Goal: Find specific page/section: Find specific page/section

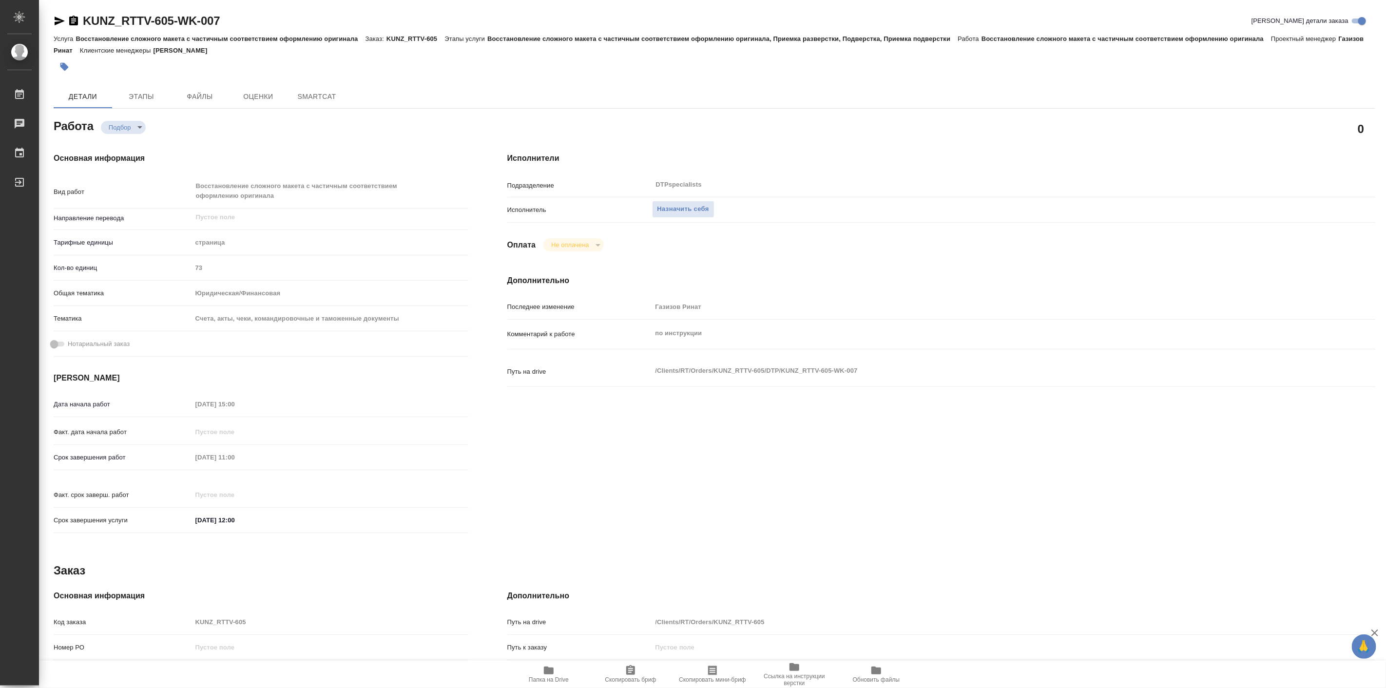
type textarea "x"
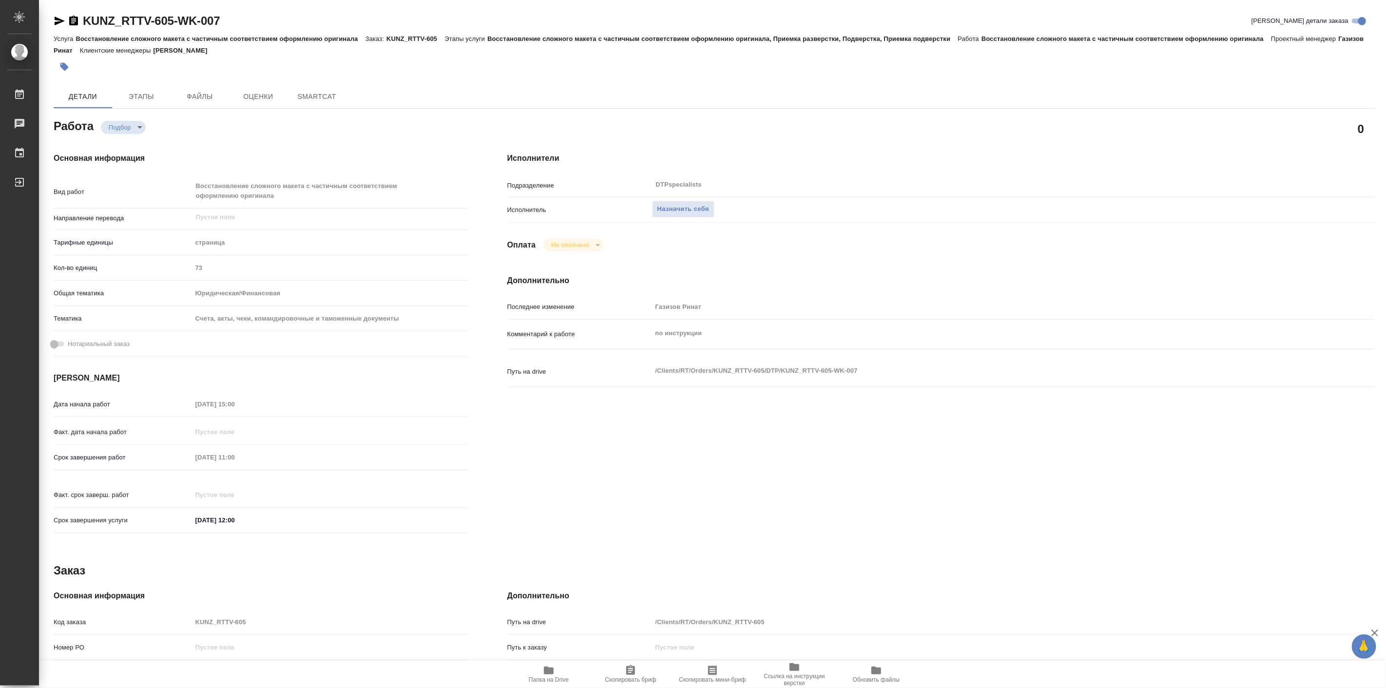
type textarea "x"
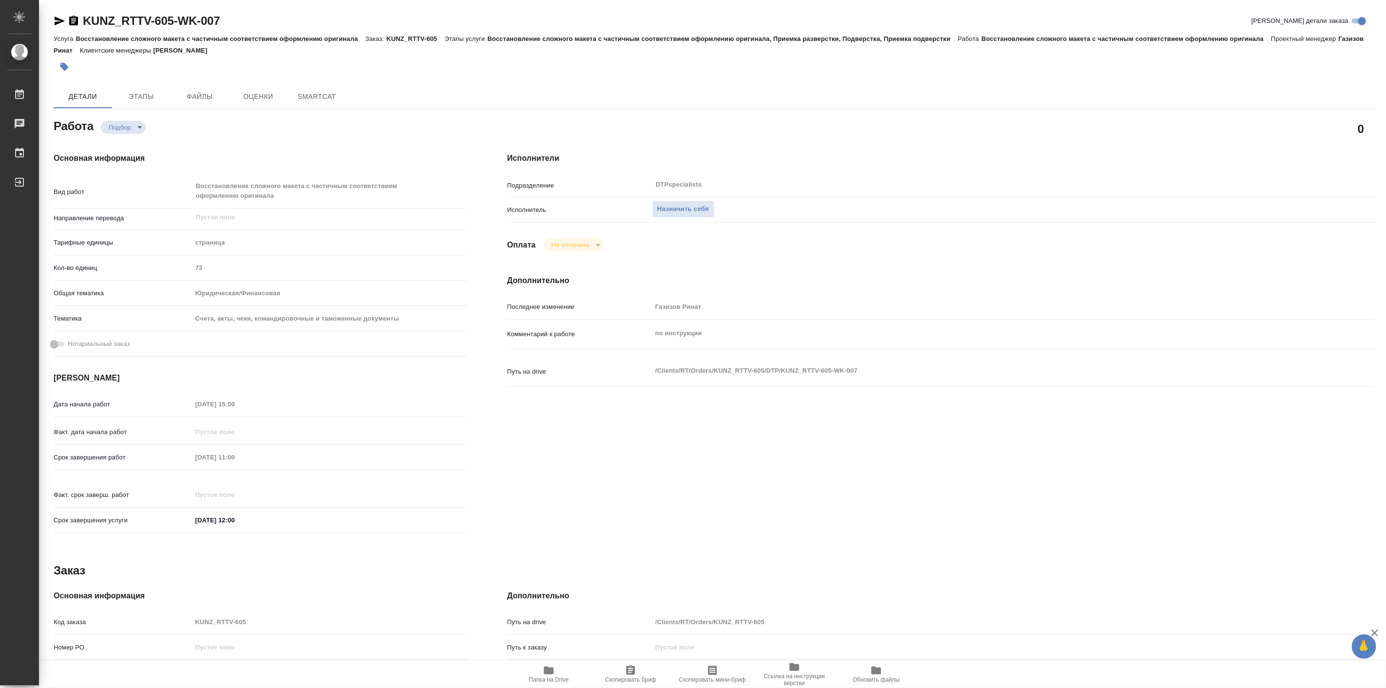
type textarea "x"
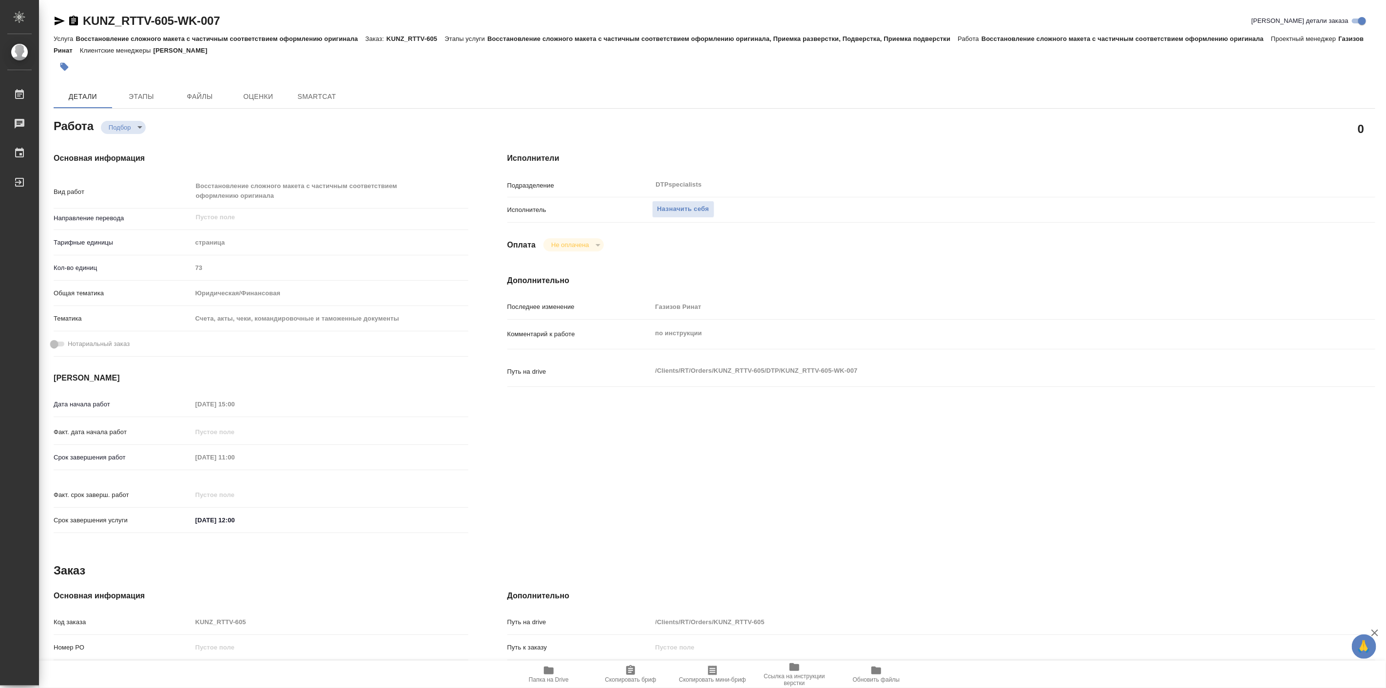
type textarea "x"
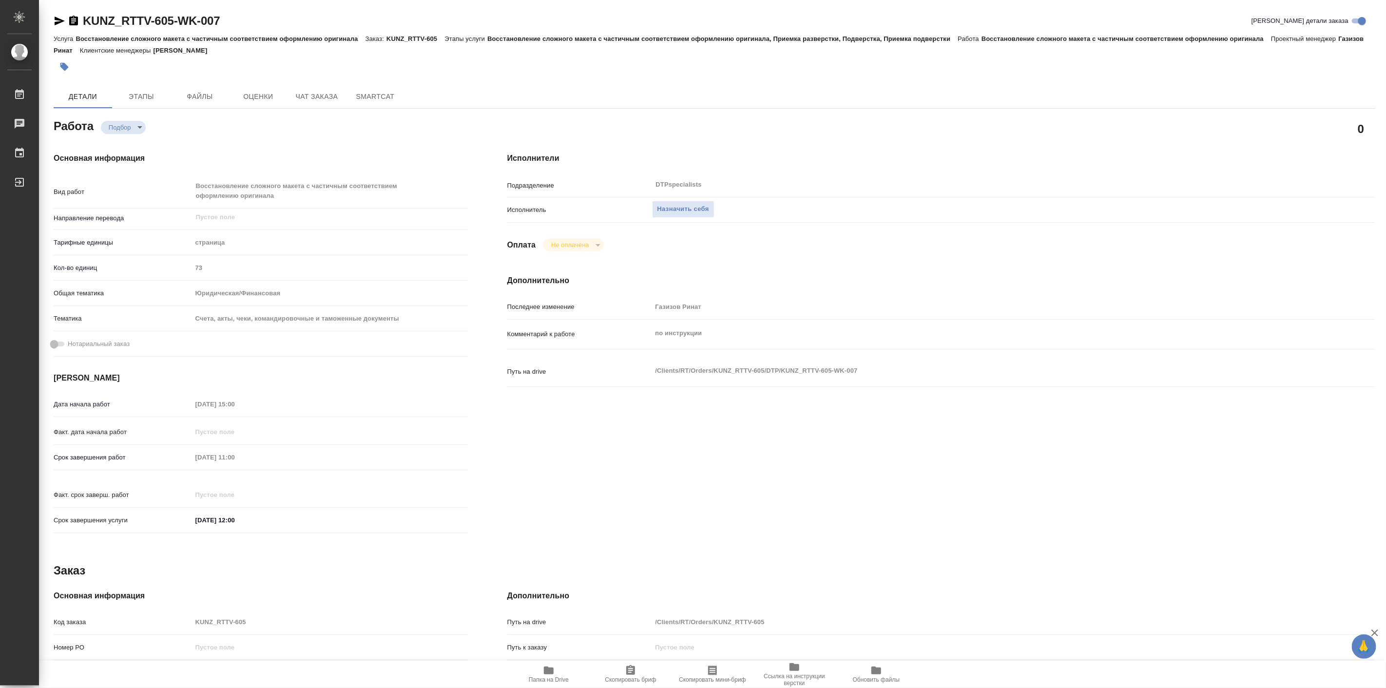
type textarea "x"
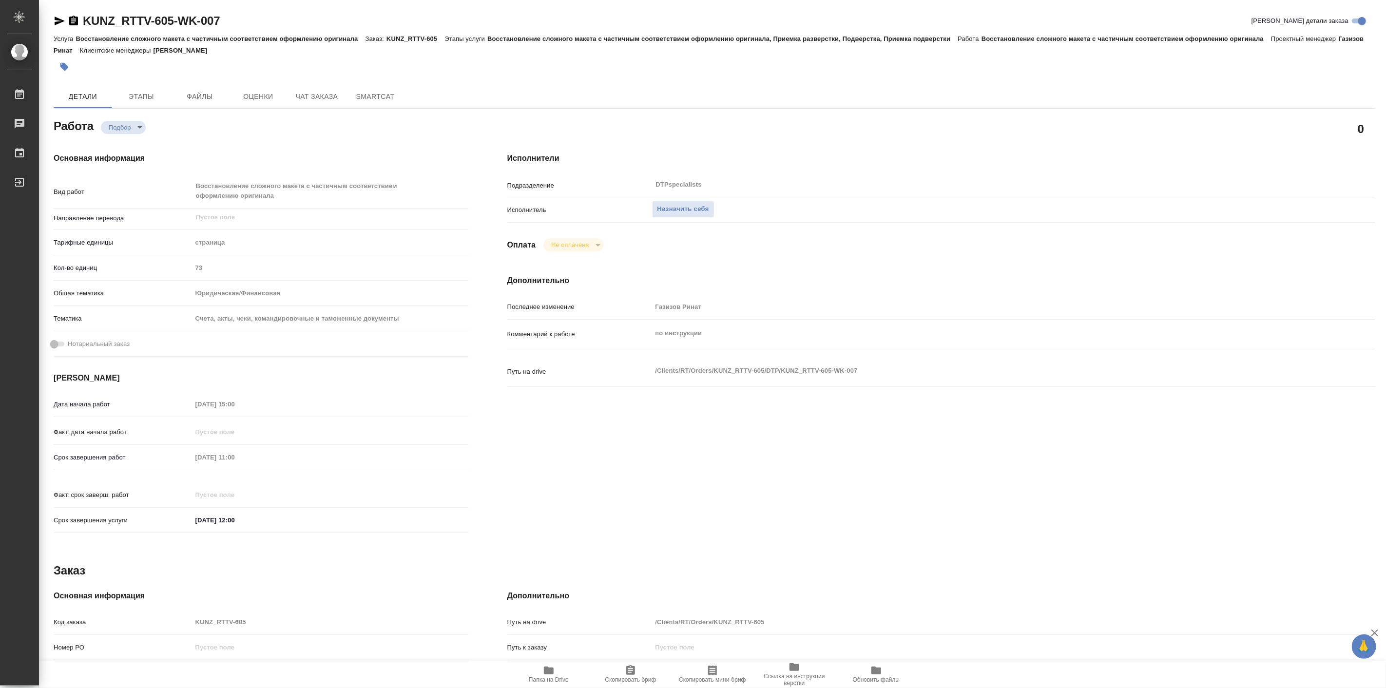
type textarea "x"
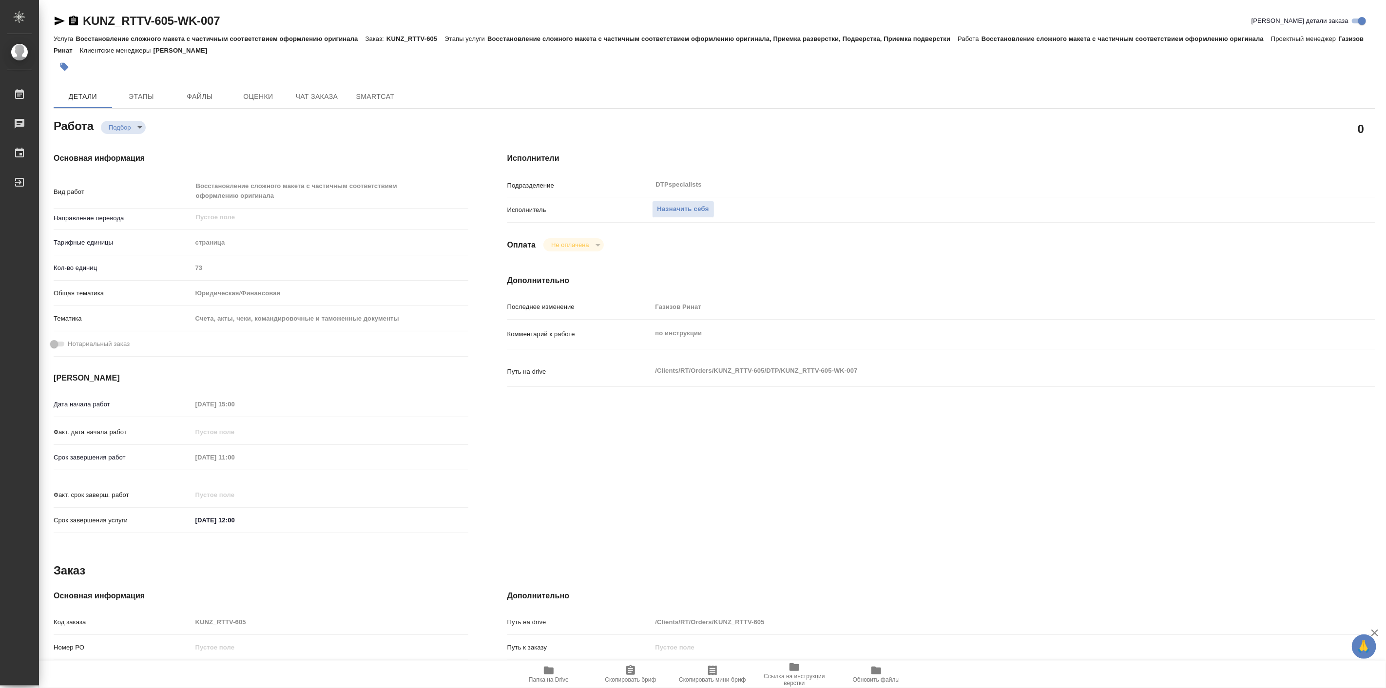
type textarea "x"
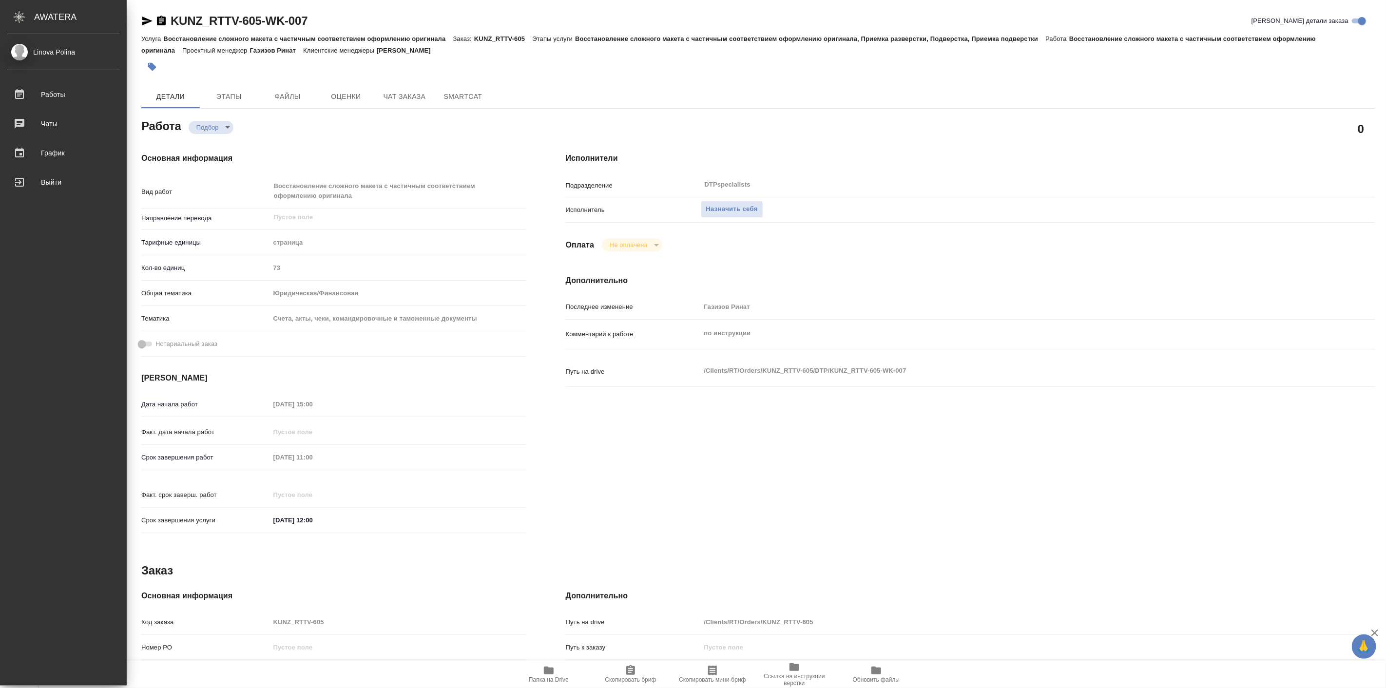
type textarea "x"
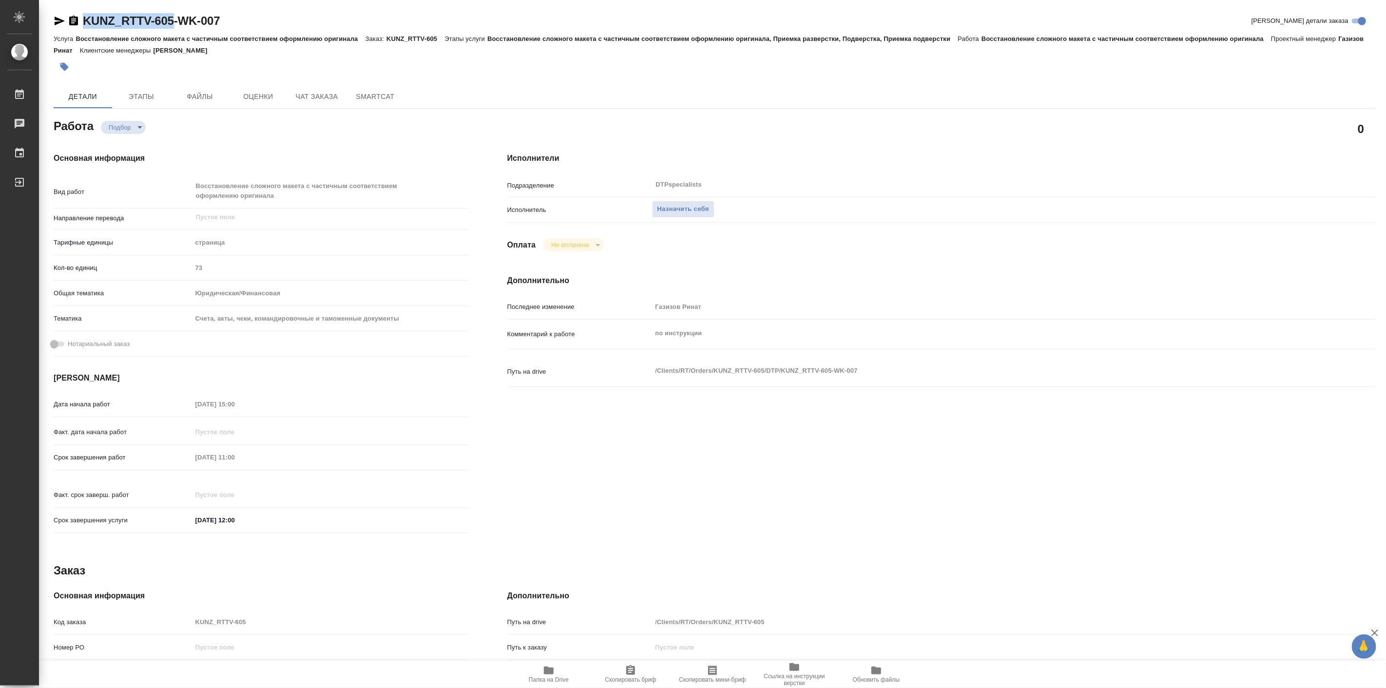
drag, startPoint x: 82, startPoint y: 8, endPoint x: 179, endPoint y: 20, distance: 97.8
click at [179, 20] on div "KUNZ_RTTV-605-WK-007 Кратко детали заказа Услуга Восстановление сложного макета…" at bounding box center [714, 425] width 1332 height 851
copy link "KUNZ_RTTV-605"
click at [547, 668] on icon "button" at bounding box center [549, 670] width 10 height 8
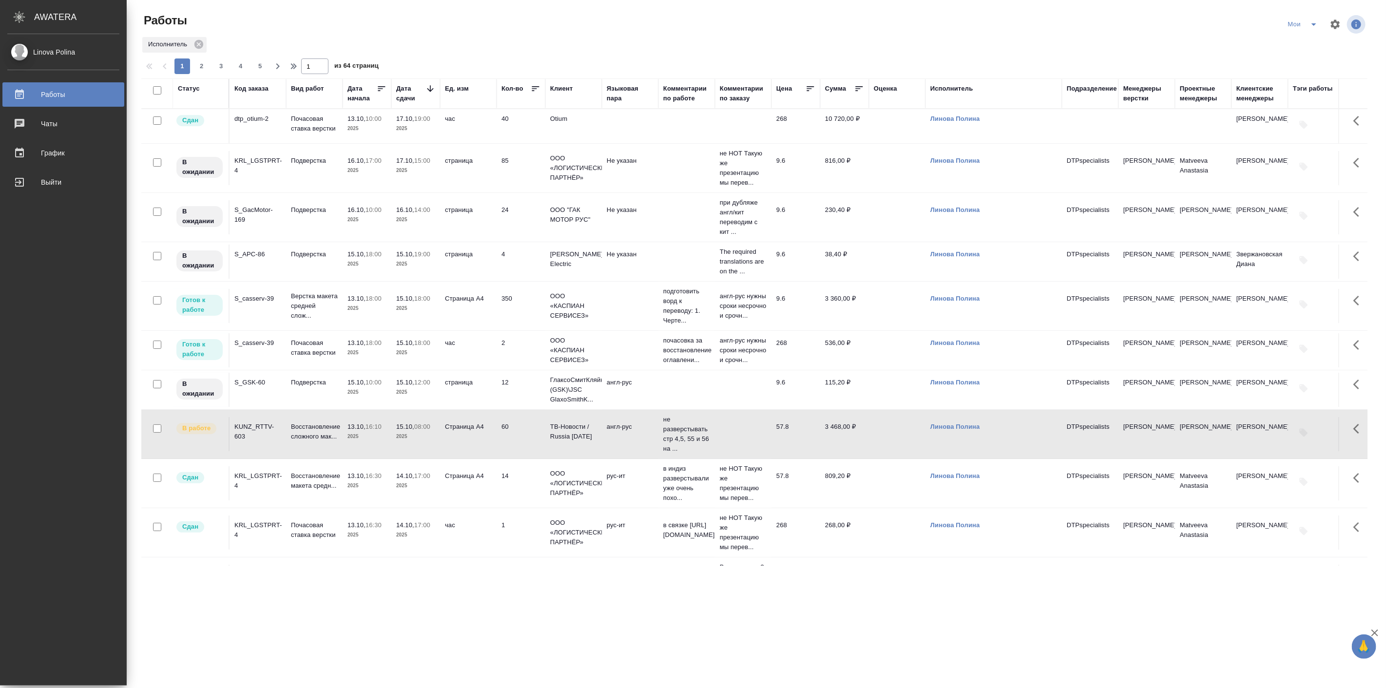
click at [17, 258] on div "Linova Polina Работы 0 Чаты График Выйти" at bounding box center [63, 359] width 127 height 651
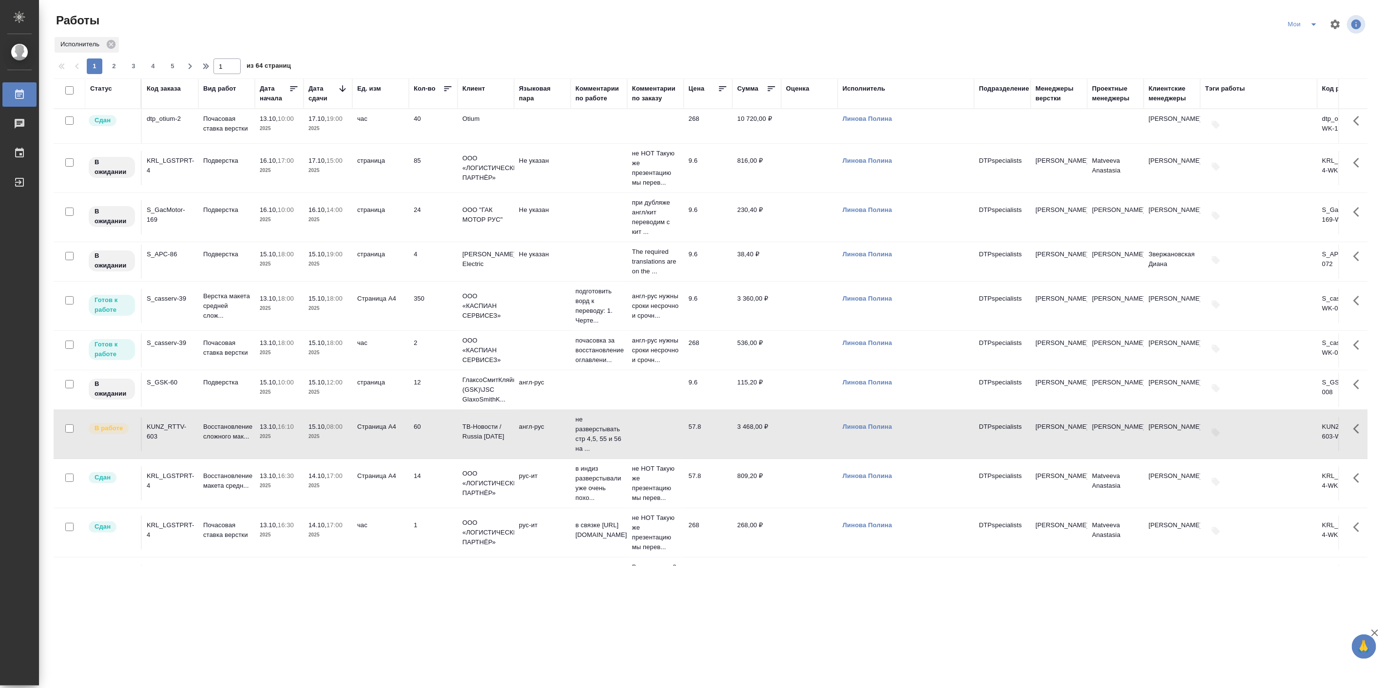
click at [1314, 19] on icon "split button" at bounding box center [1314, 25] width 12 height 12
click at [1299, 44] on li "в поиске" at bounding box center [1304, 44] width 58 height 16
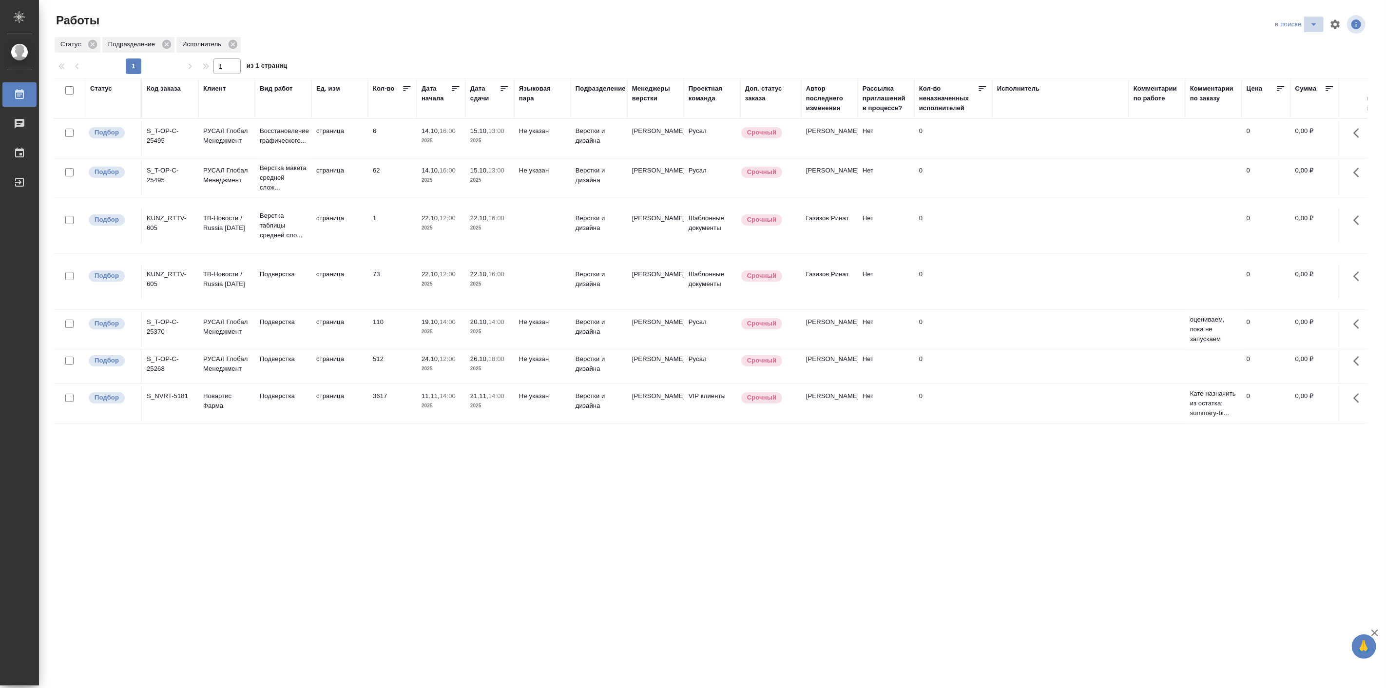
click at [1314, 23] on icon "split button" at bounding box center [1313, 24] width 5 height 2
click at [1294, 89] on li "все" at bounding box center [1296, 91] width 58 height 16
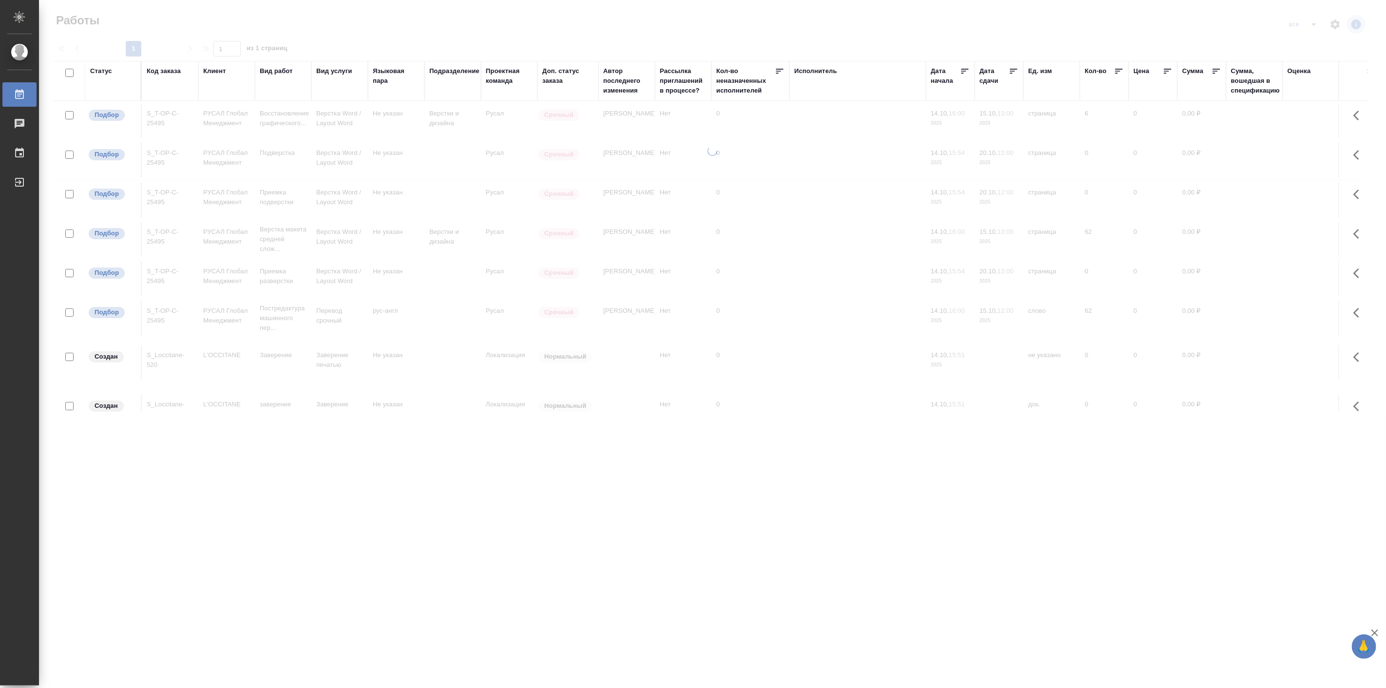
click at [168, 73] on div "Код заказа" at bounding box center [164, 71] width 34 height 10
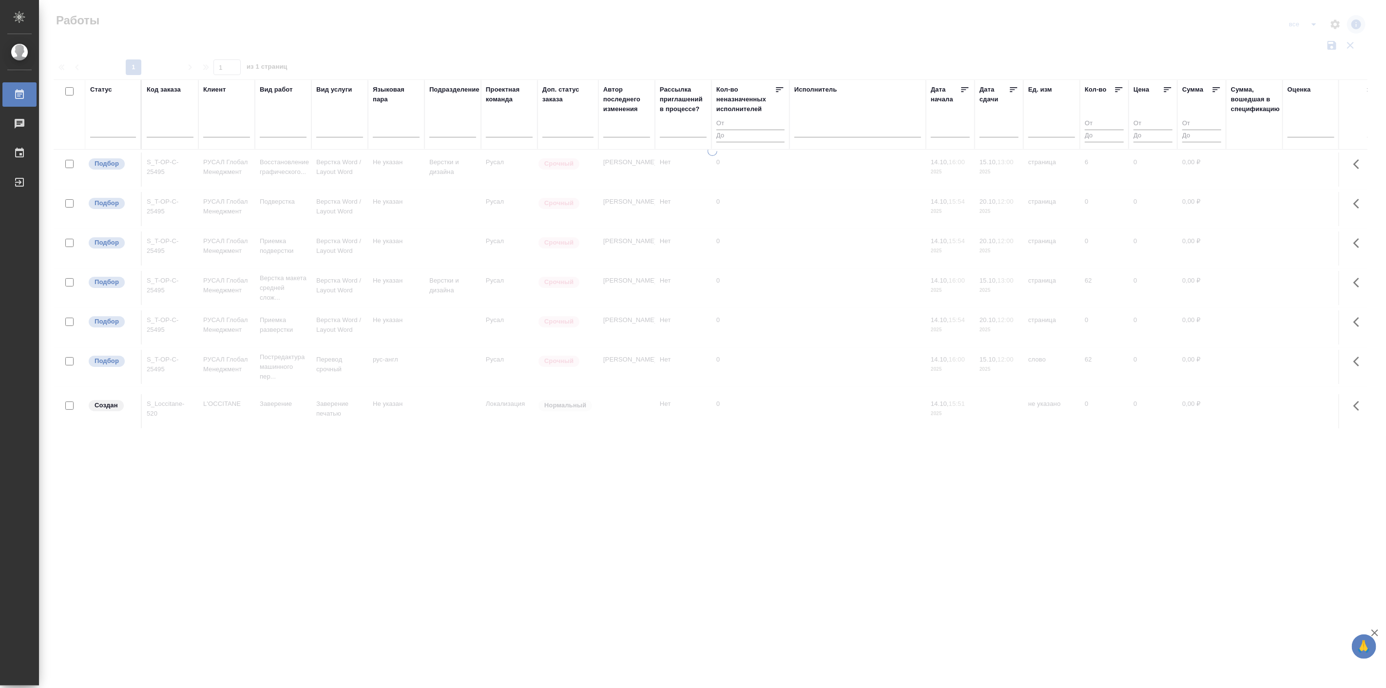
click at [171, 140] on div at bounding box center [170, 132] width 47 height 24
click at [171, 132] on input "text" at bounding box center [170, 131] width 47 height 12
paste input "S_ZHIG-50"
type input "S_ZHIG-50"
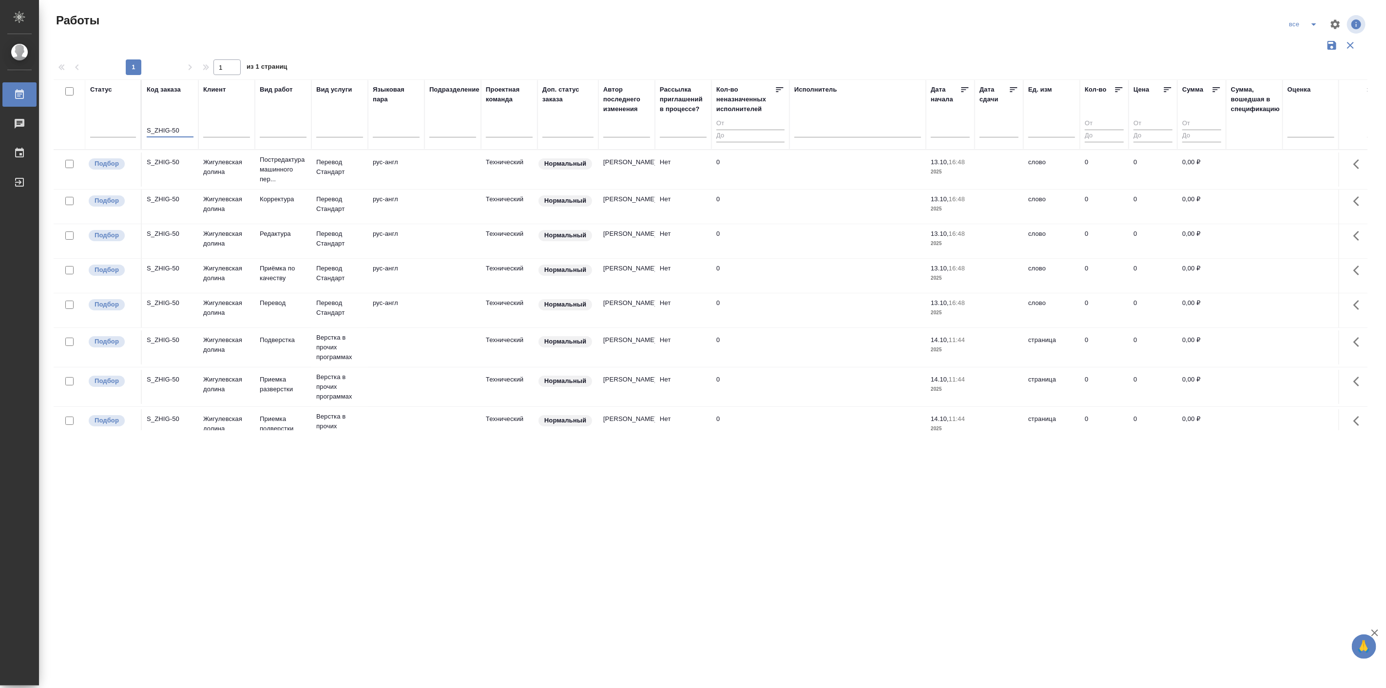
click at [212, 155] on td "Жигулевская долина" at bounding box center [226, 169] width 57 height 34
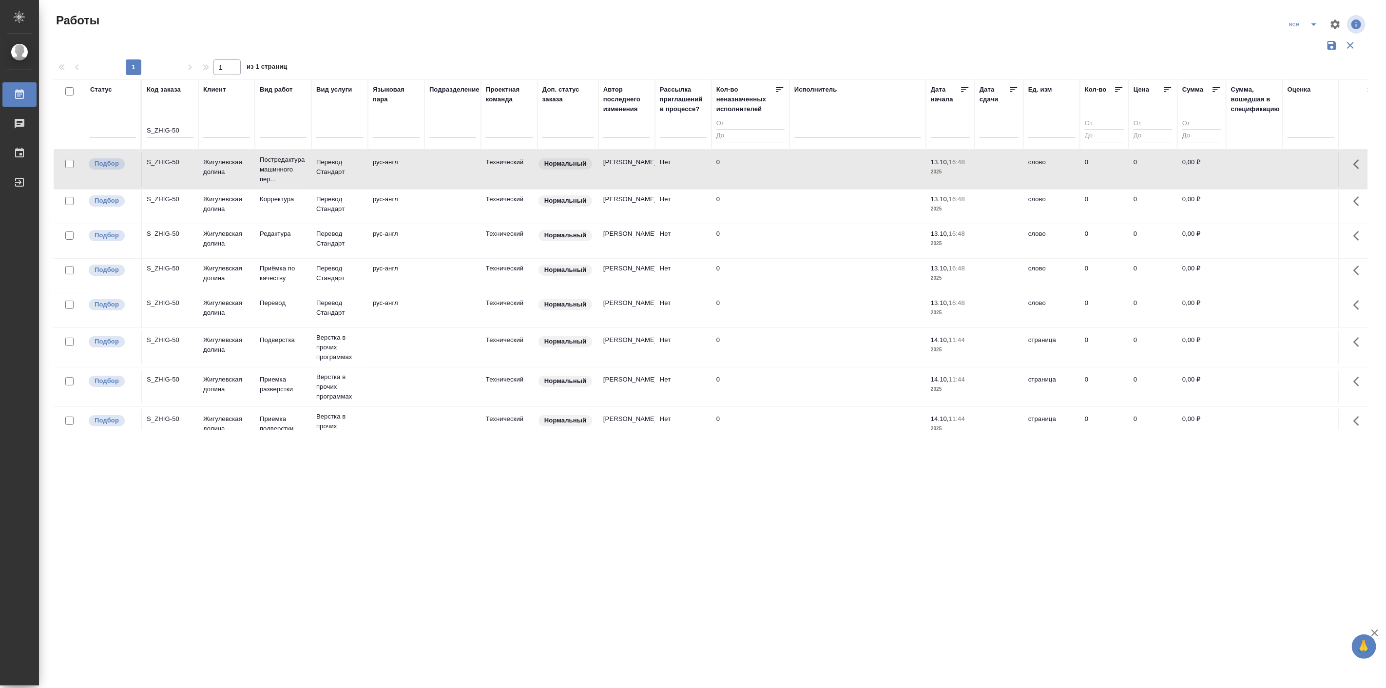
click at [212, 155] on td "Жигулевская долина" at bounding box center [226, 169] width 57 height 34
click at [1313, 27] on icon "split button" at bounding box center [1314, 25] width 12 height 12
click at [1293, 60] on li "Актуальные" at bounding box center [1304, 60] width 58 height 16
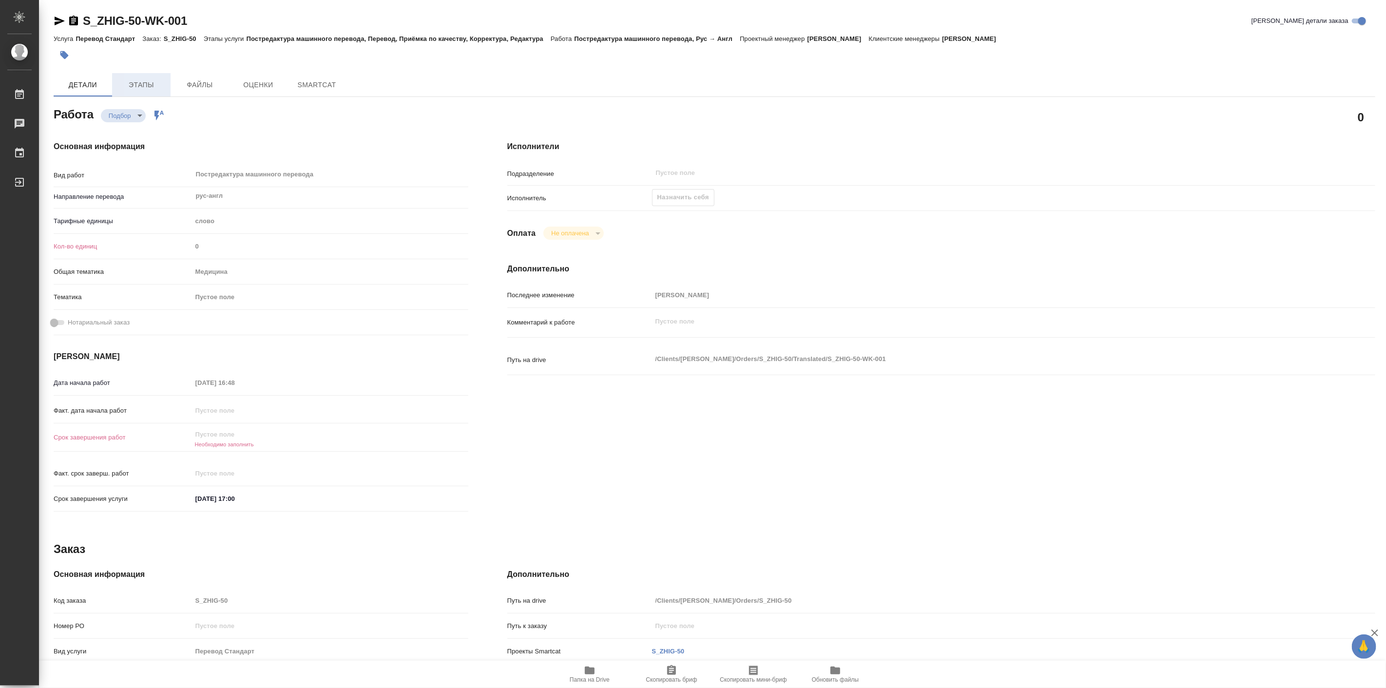
type textarea "x"
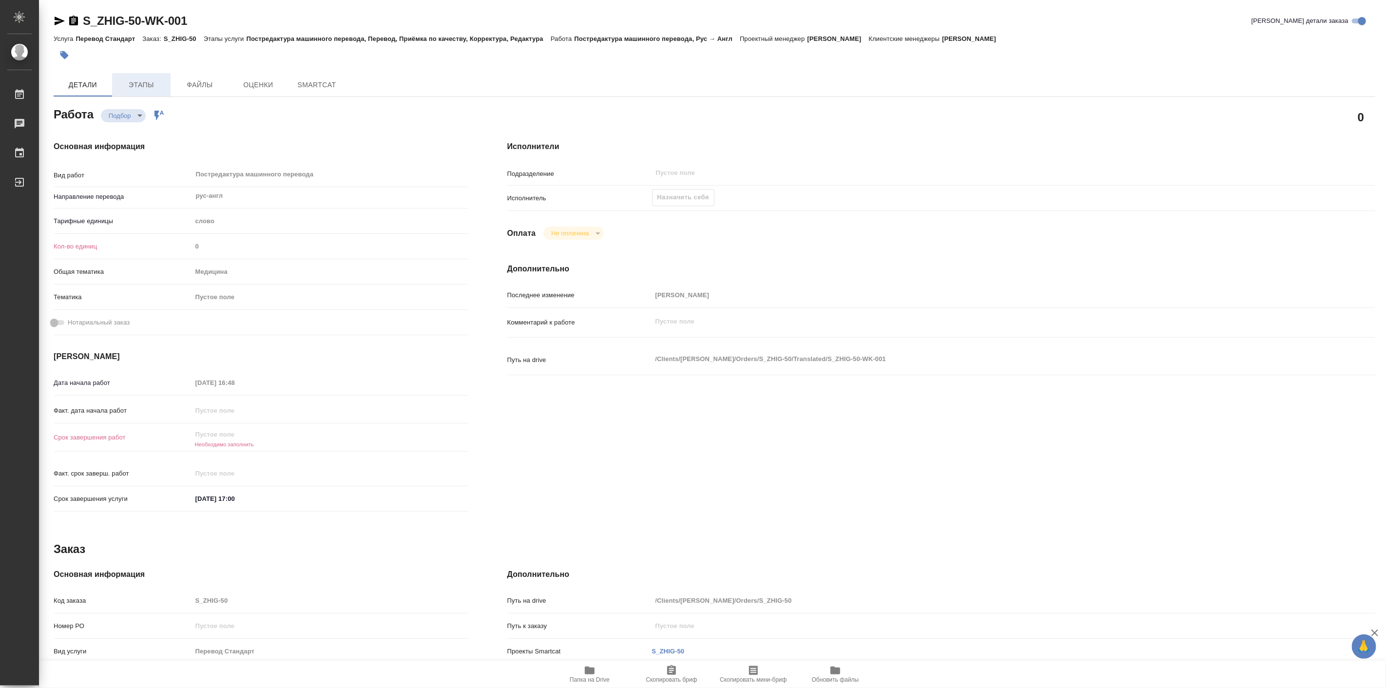
type textarea "x"
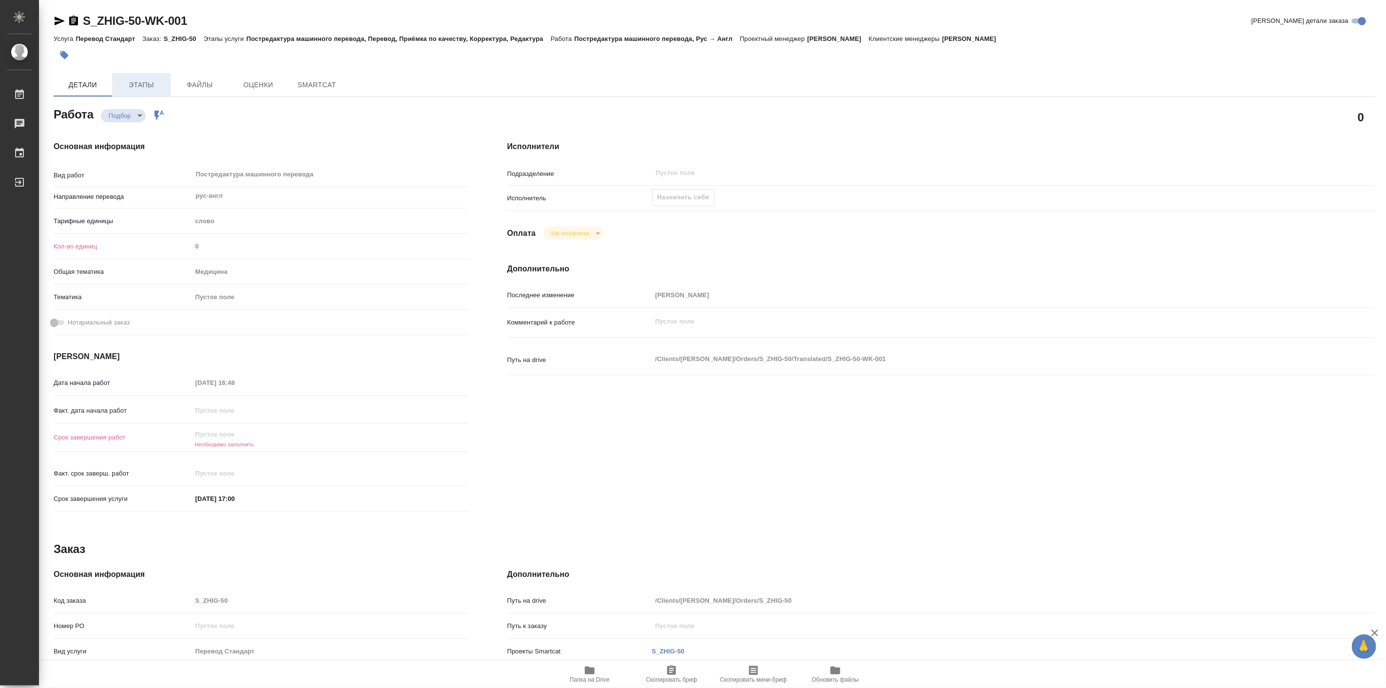
click at [152, 76] on button "Этапы" at bounding box center [141, 84] width 58 height 23
type textarea "x"
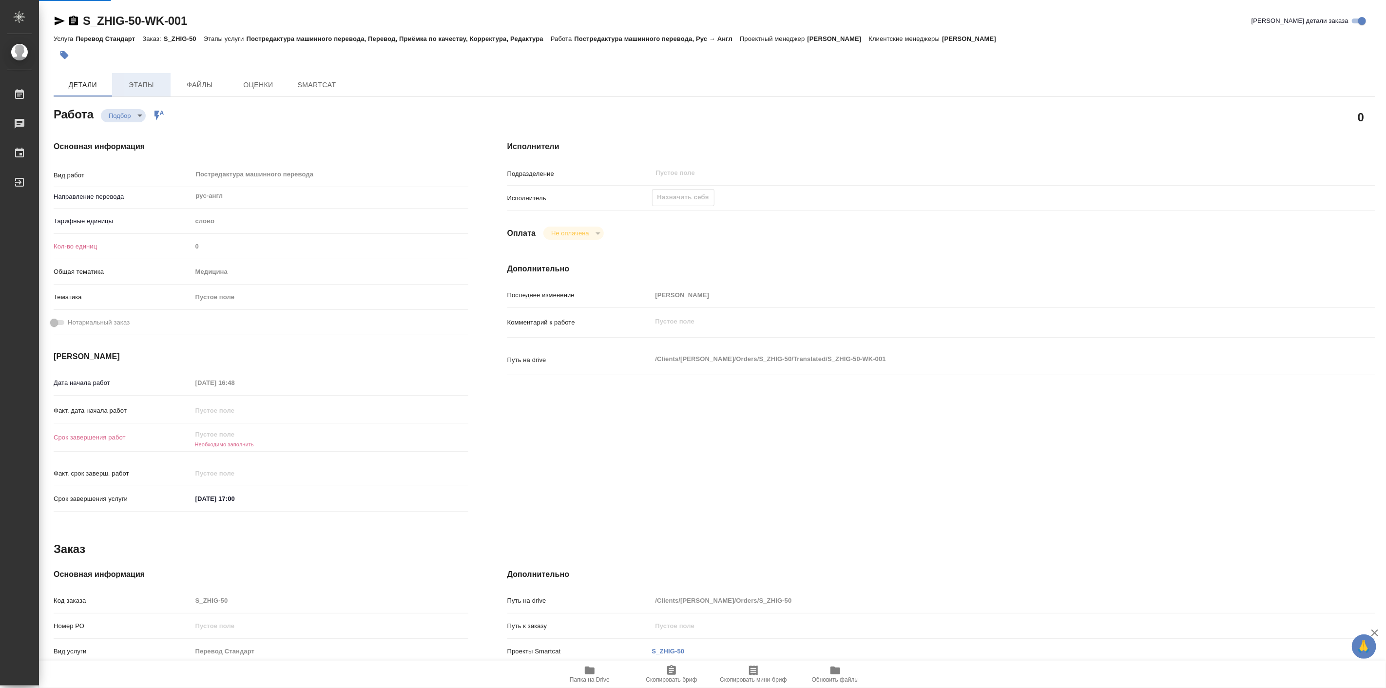
type textarea "x"
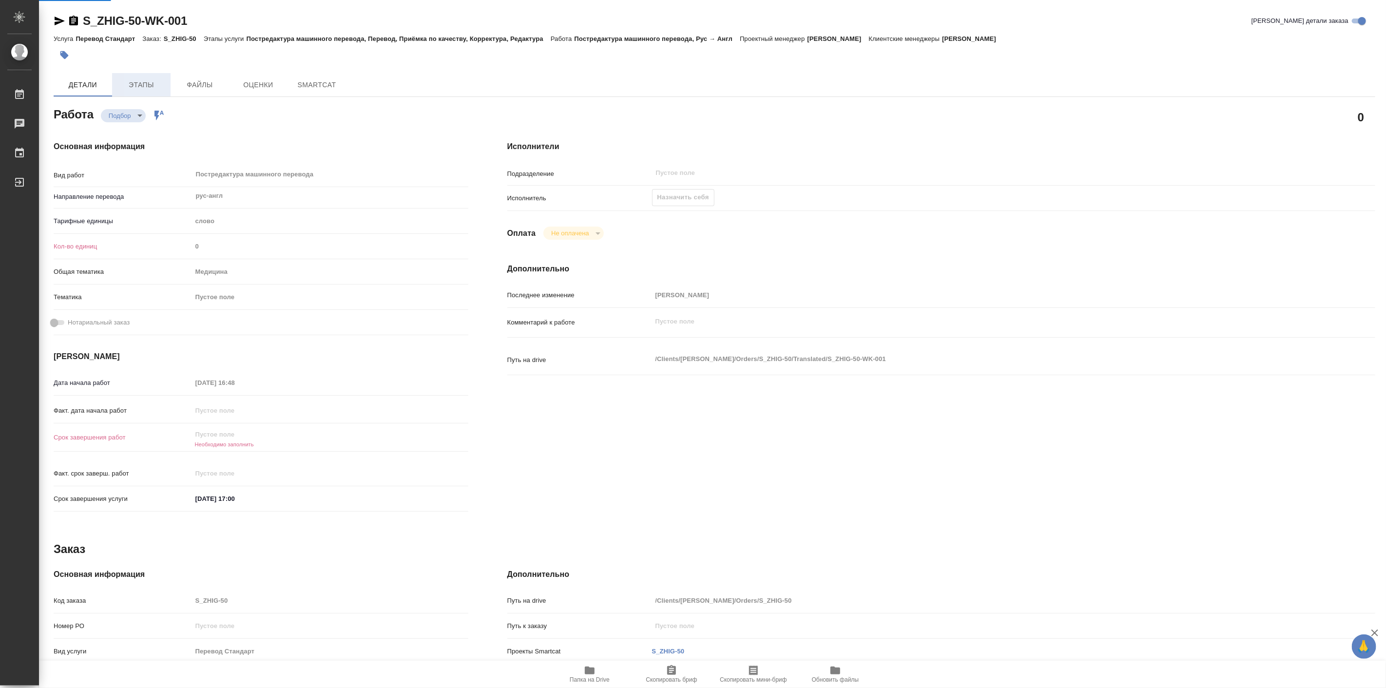
type textarea "x"
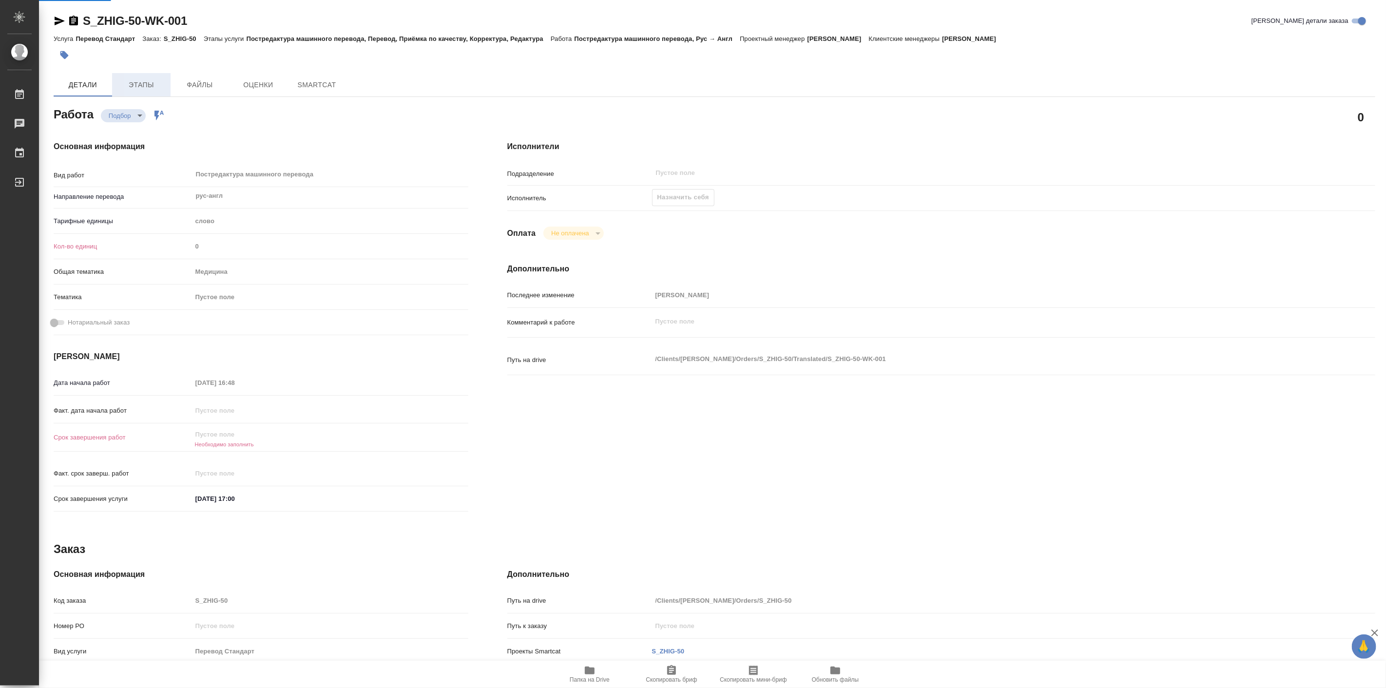
type textarea "x"
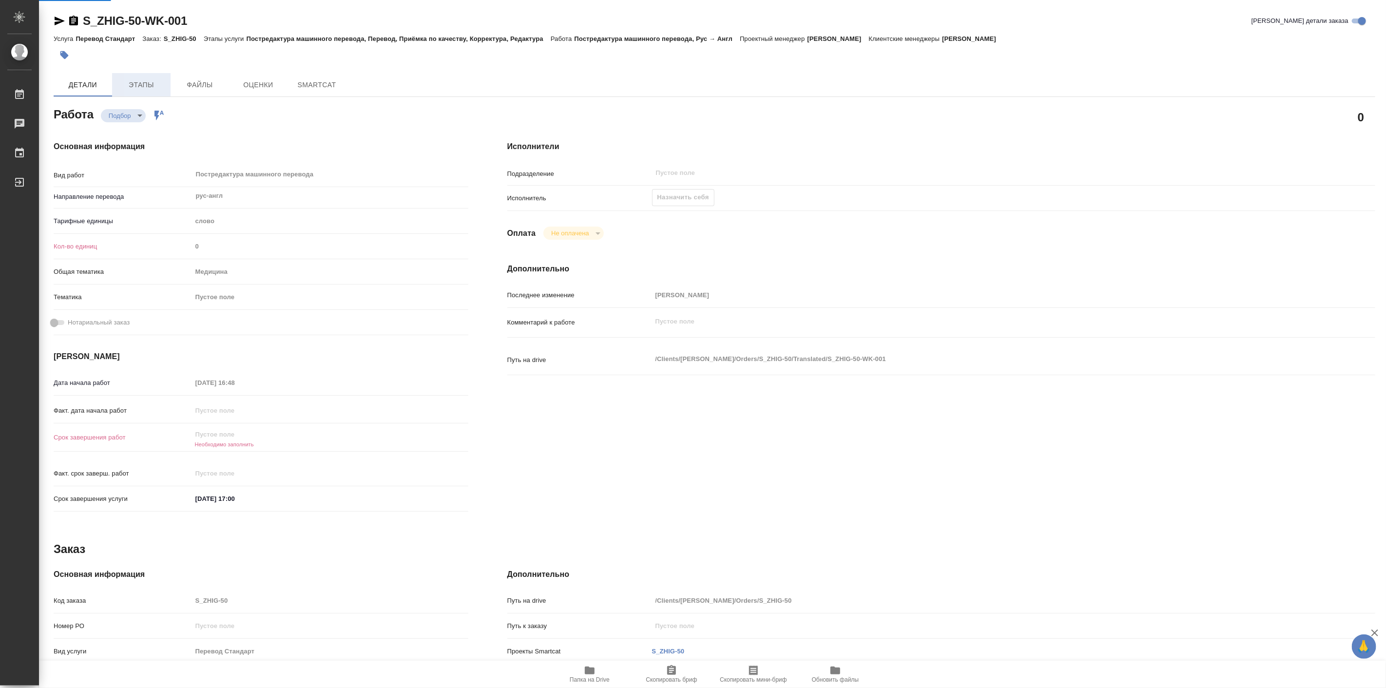
type textarea "x"
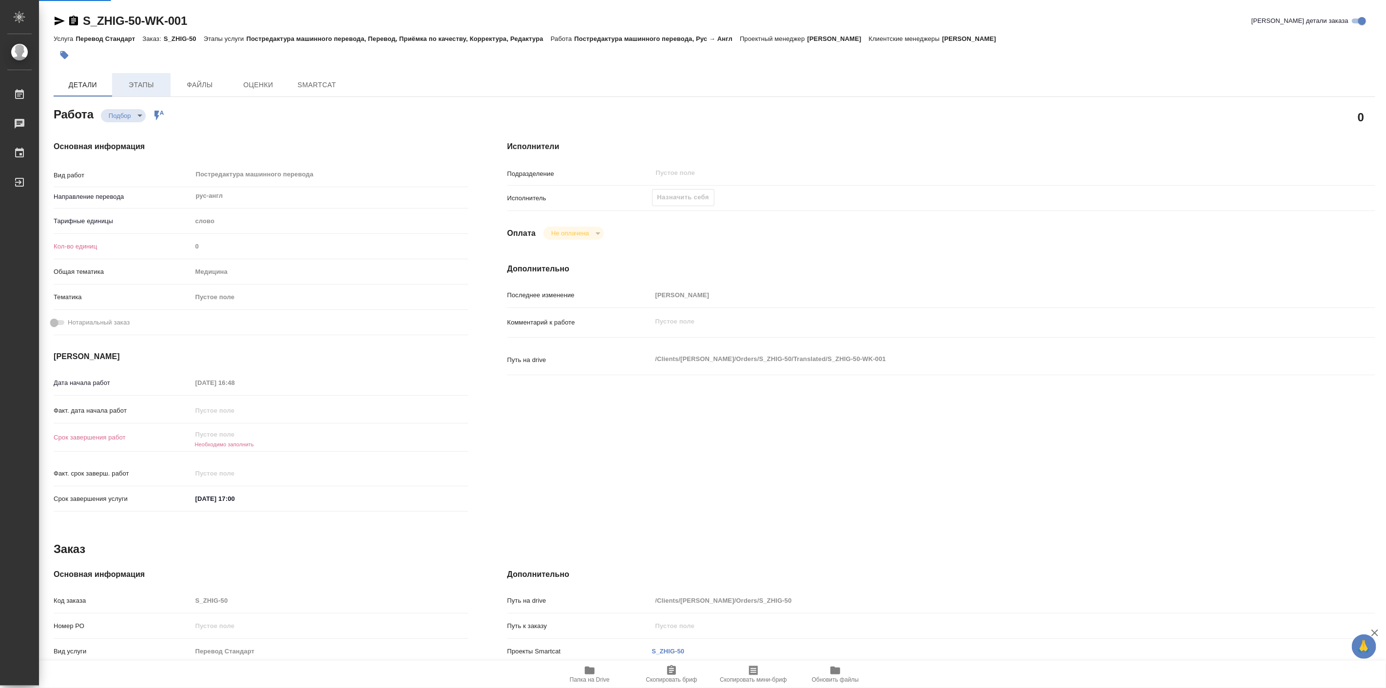
type textarea "x"
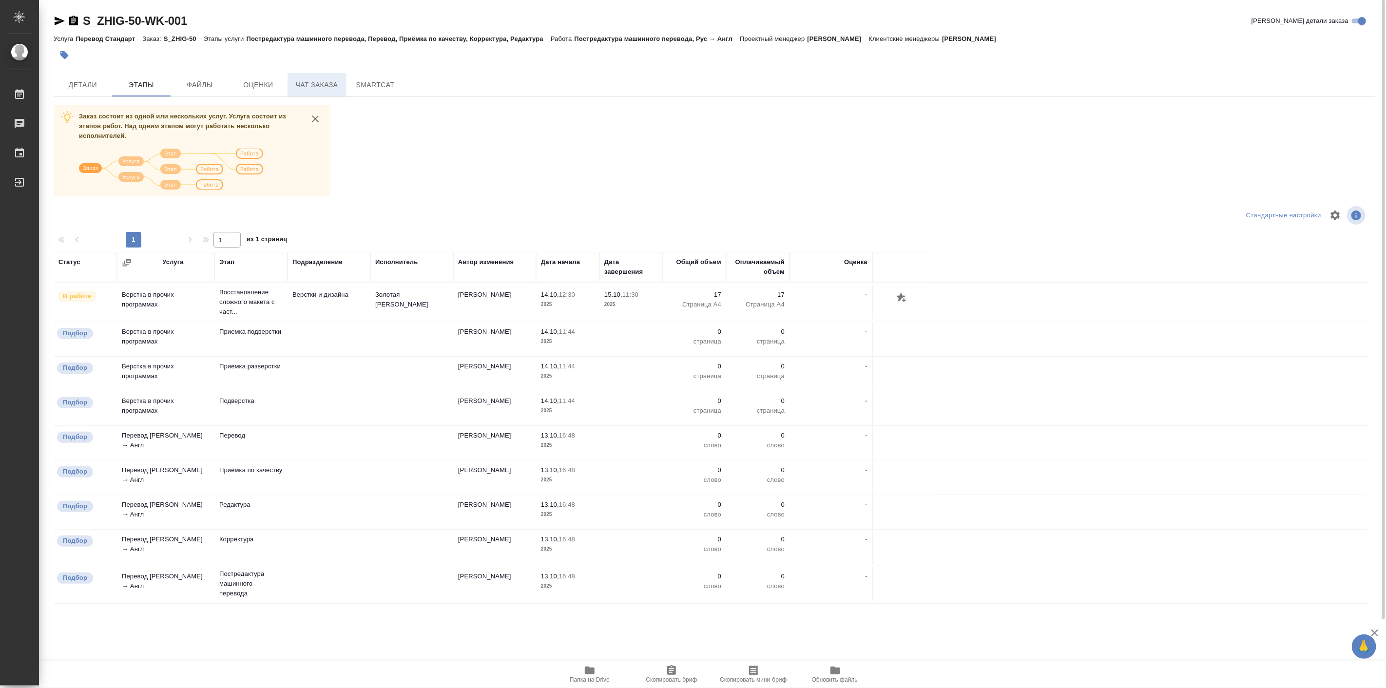
click at [303, 84] on span "Чат заказа" at bounding box center [316, 85] width 47 height 12
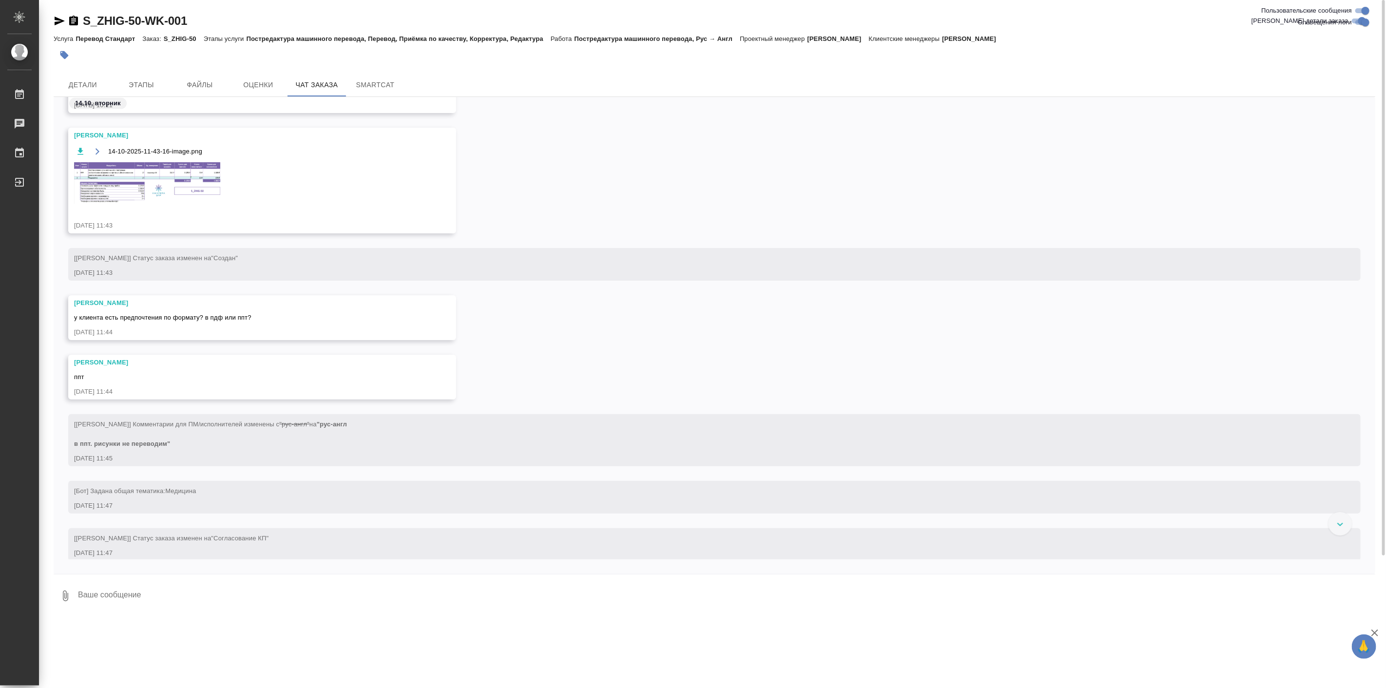
scroll to position [1292, 0]
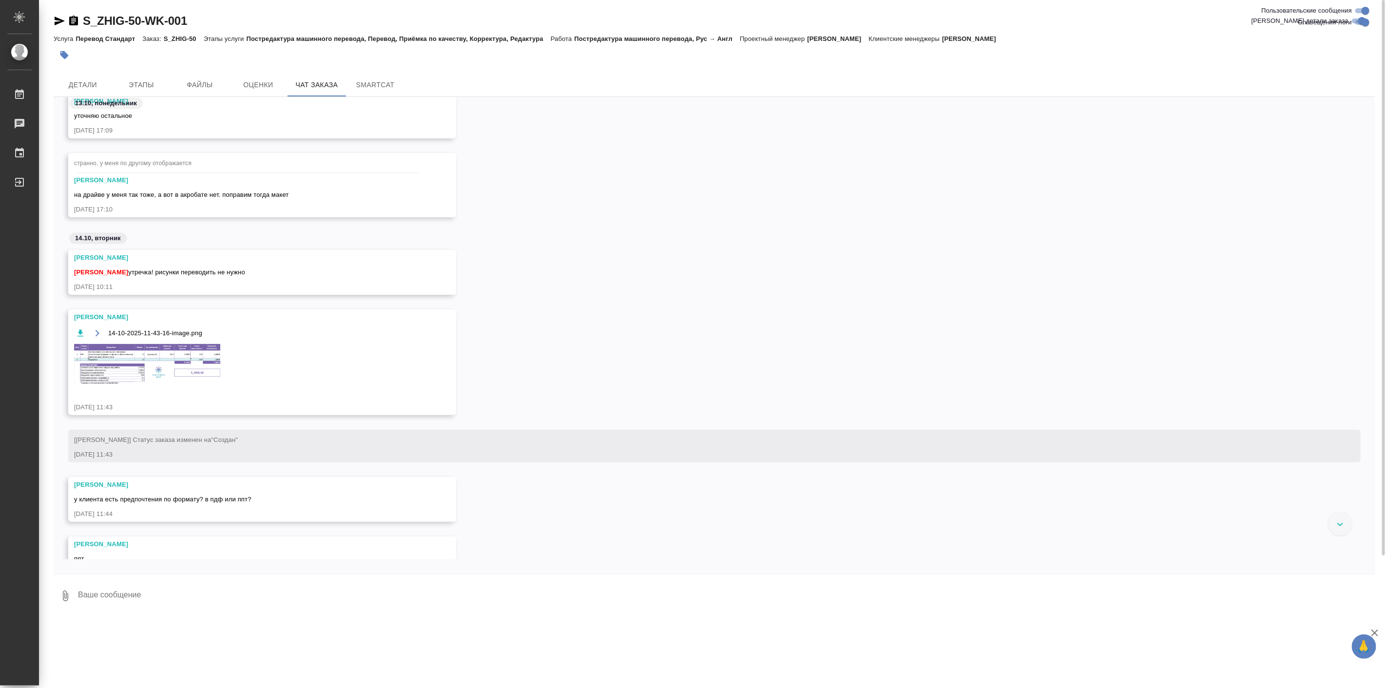
click at [160, 359] on img at bounding box center [147, 364] width 146 height 41
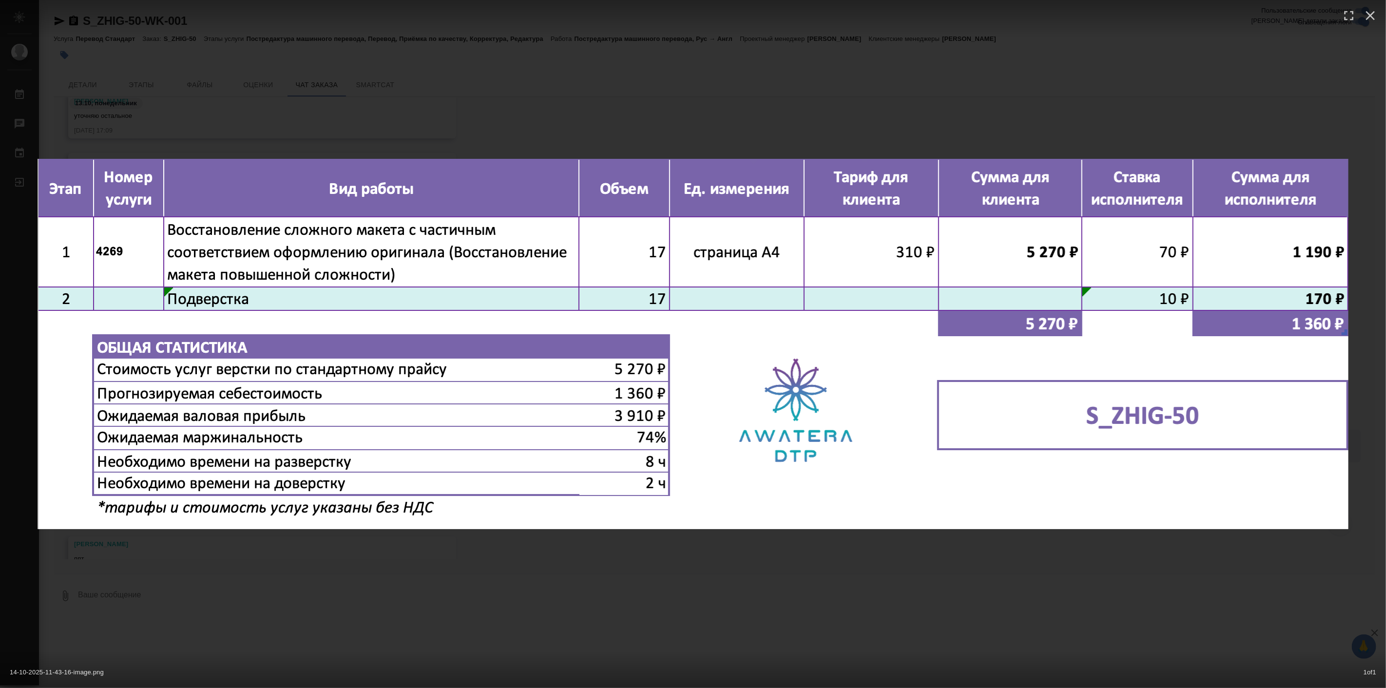
click at [769, 592] on div "14-10-2025-11-43-16-image.png 1 of 1" at bounding box center [693, 344] width 1386 height 688
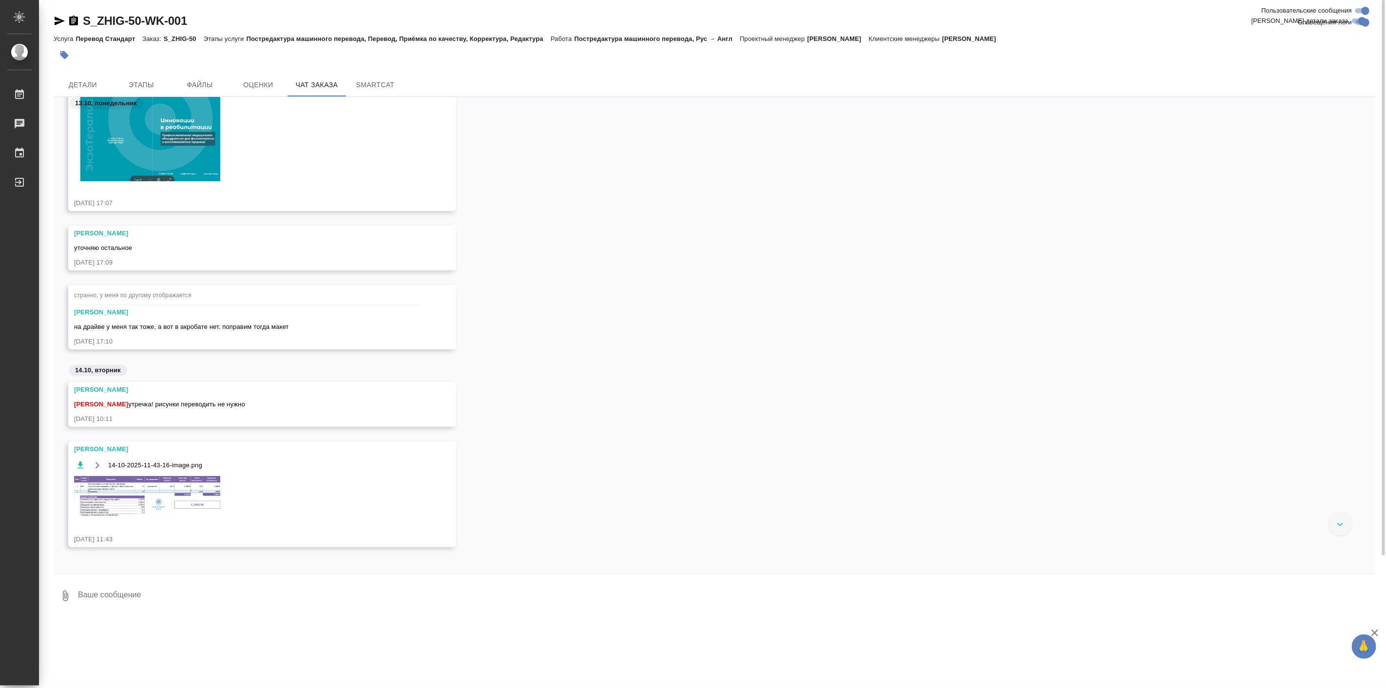
scroll to position [1066, 0]
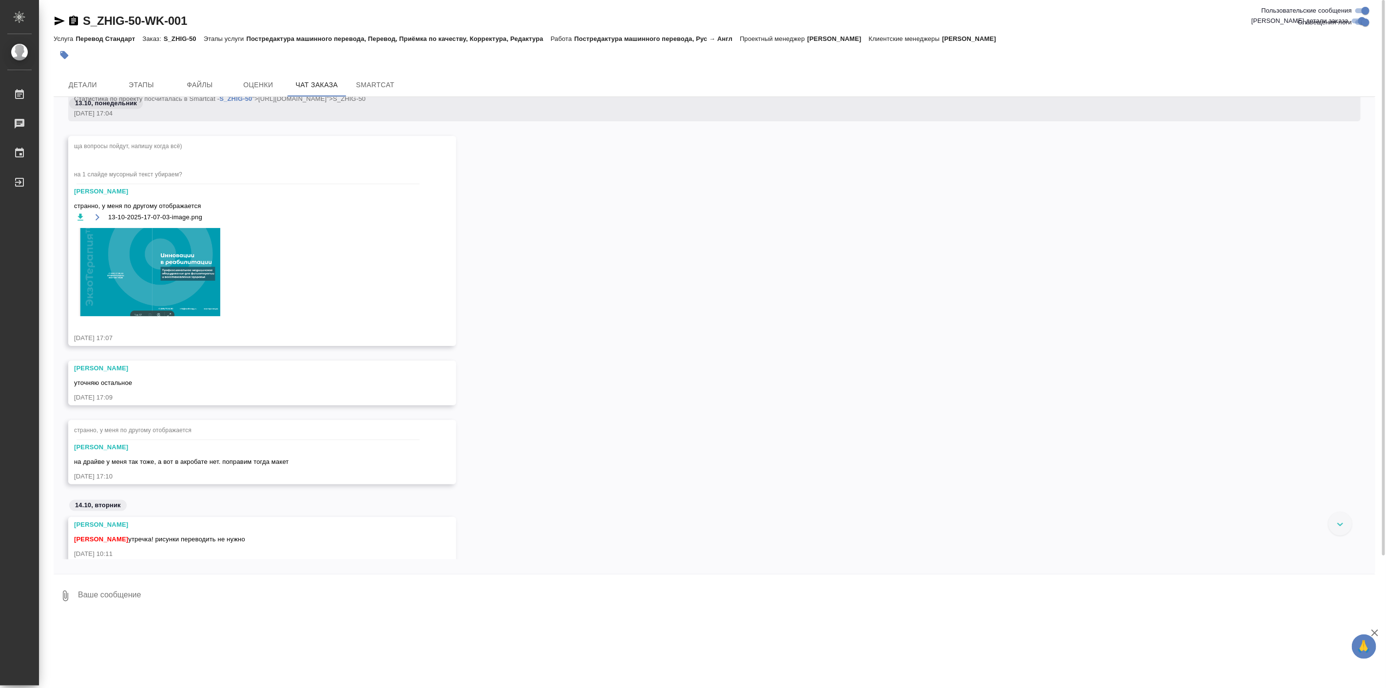
click at [130, 266] on img at bounding box center [147, 272] width 146 height 88
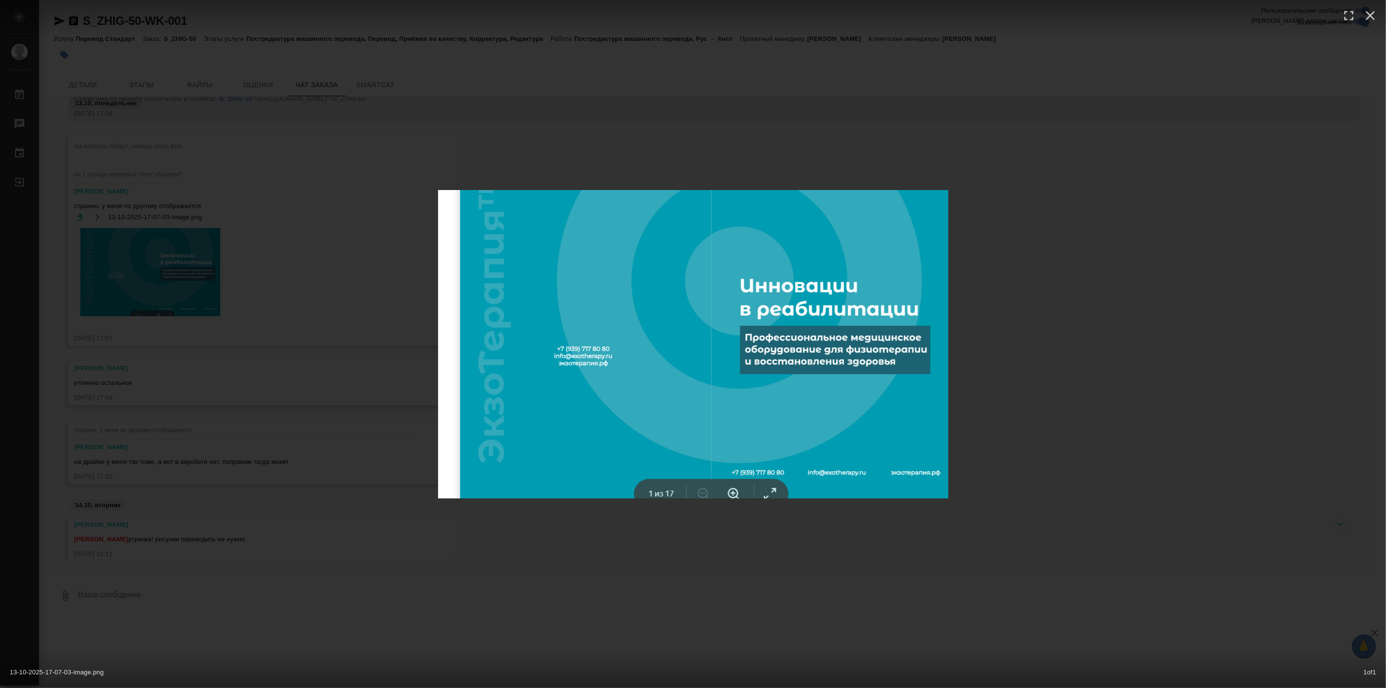
click at [1029, 371] on div "13-10-2025-17-07-03-image.png 1 of 1" at bounding box center [693, 344] width 1386 height 688
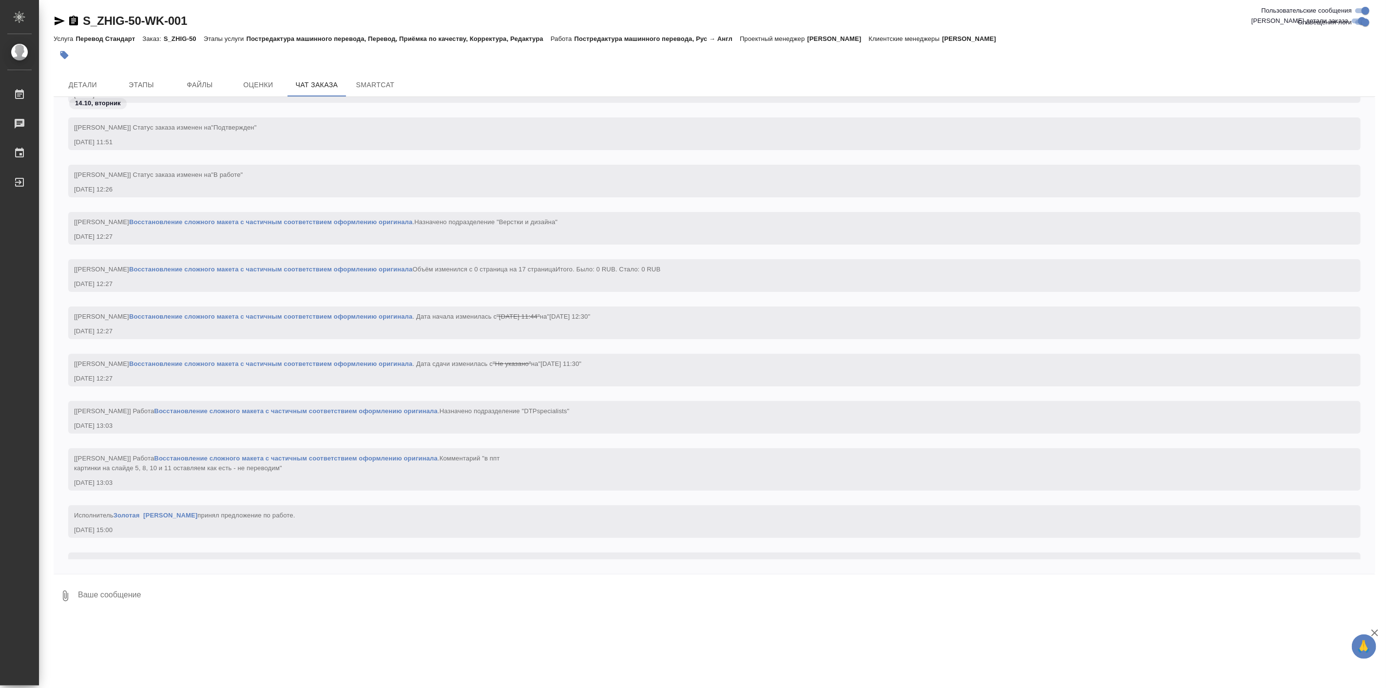
scroll to position [2559, 0]
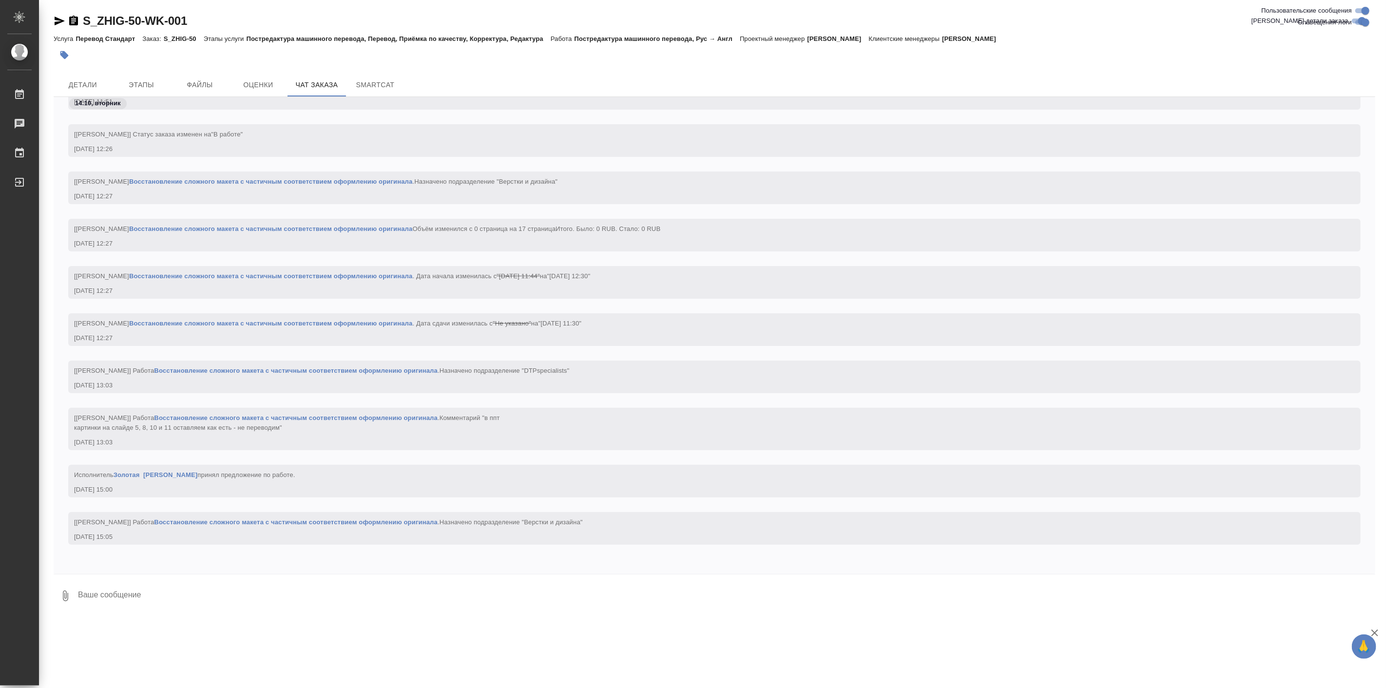
click at [388, 594] on textarea at bounding box center [726, 595] width 1298 height 33
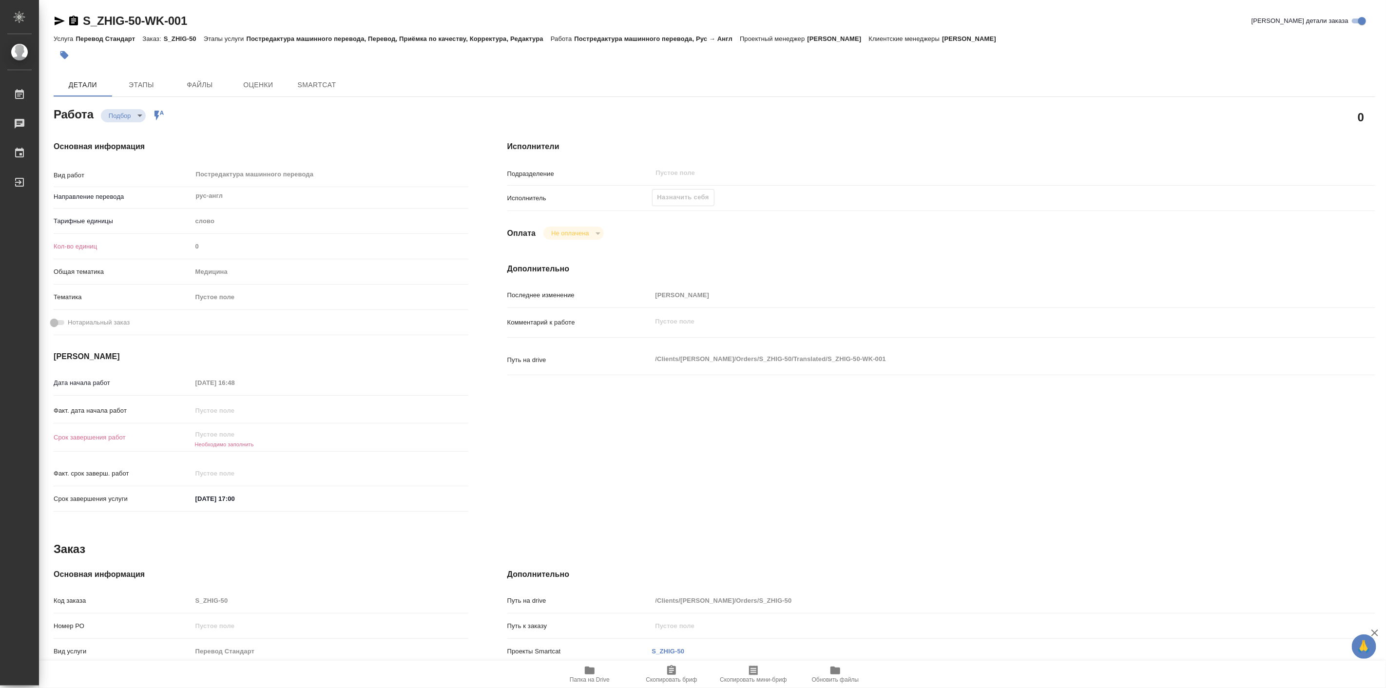
type textarea "x"
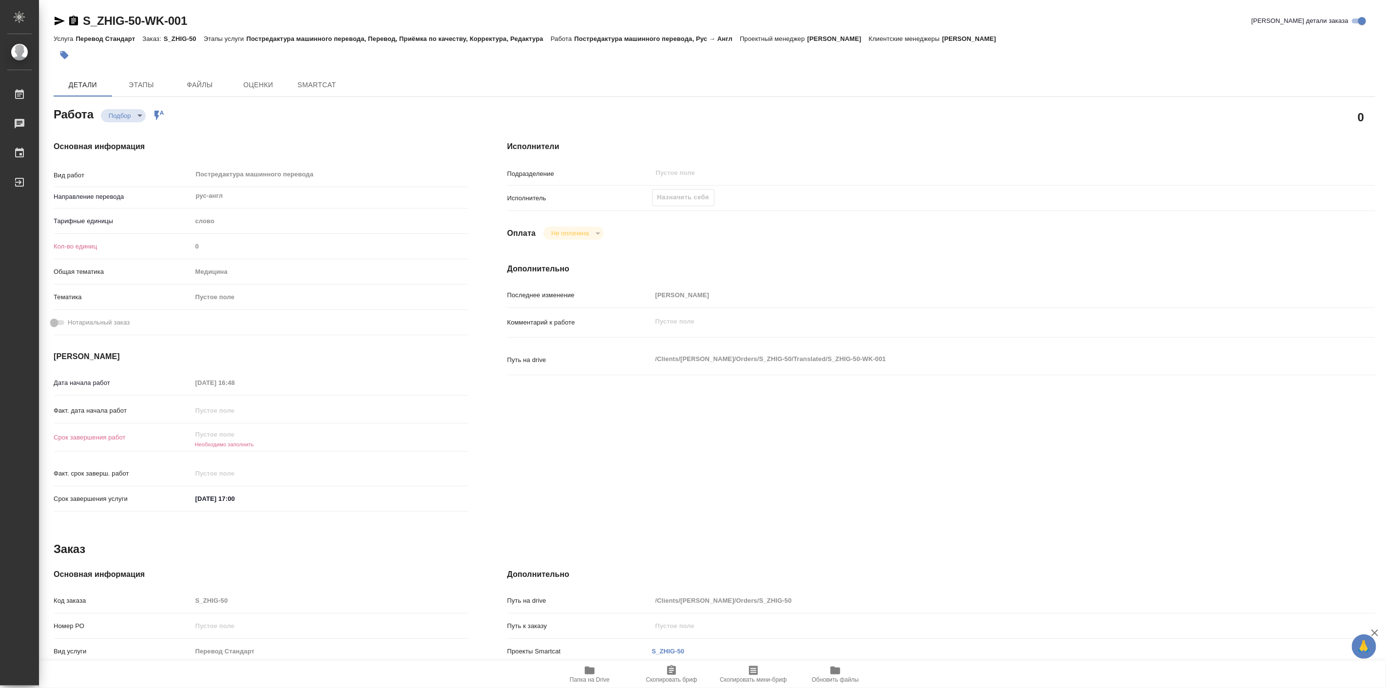
type textarea "x"
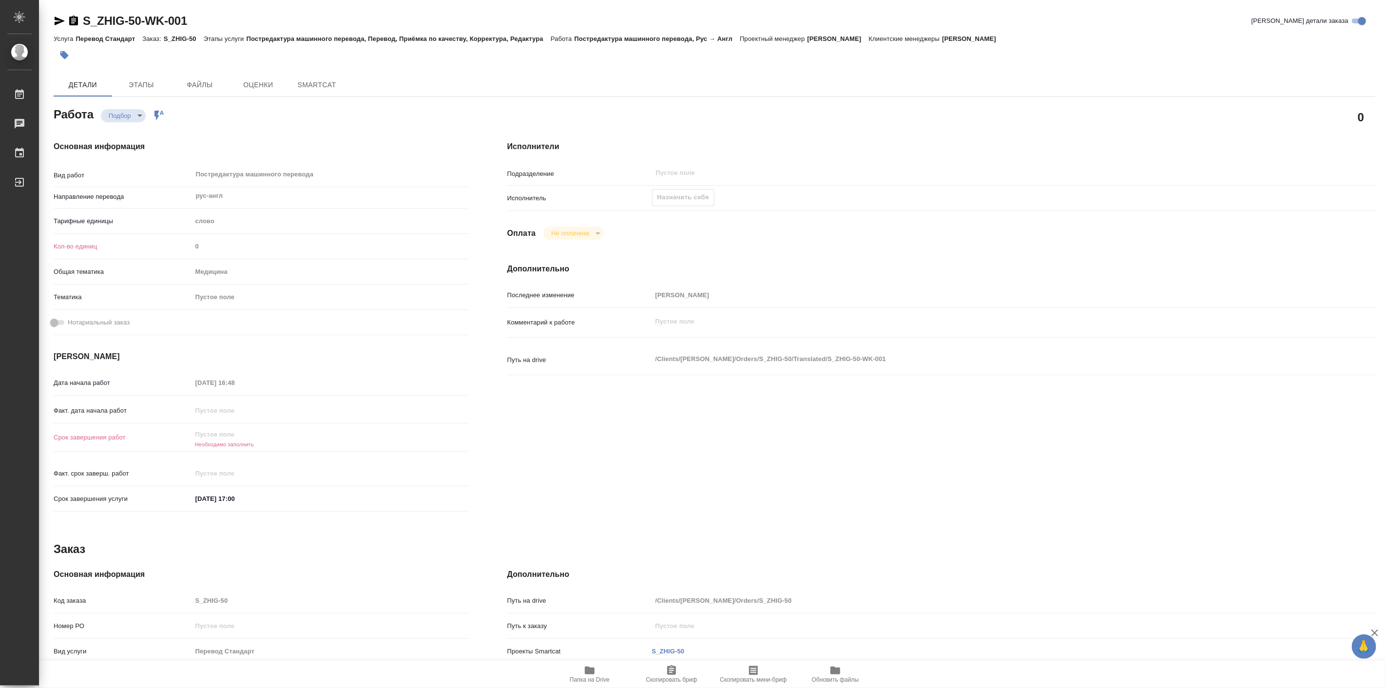
type textarea "x"
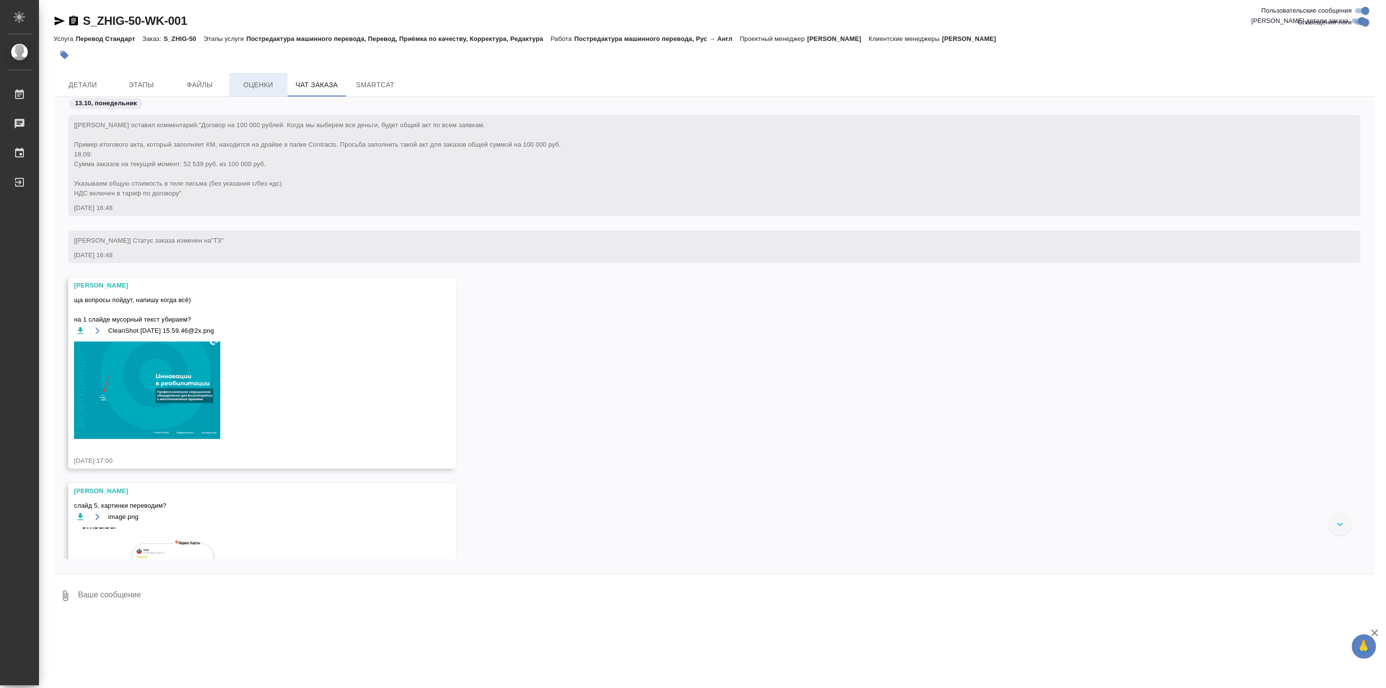
scroll to position [2491, 0]
